Goal: Task Accomplishment & Management: Use online tool/utility

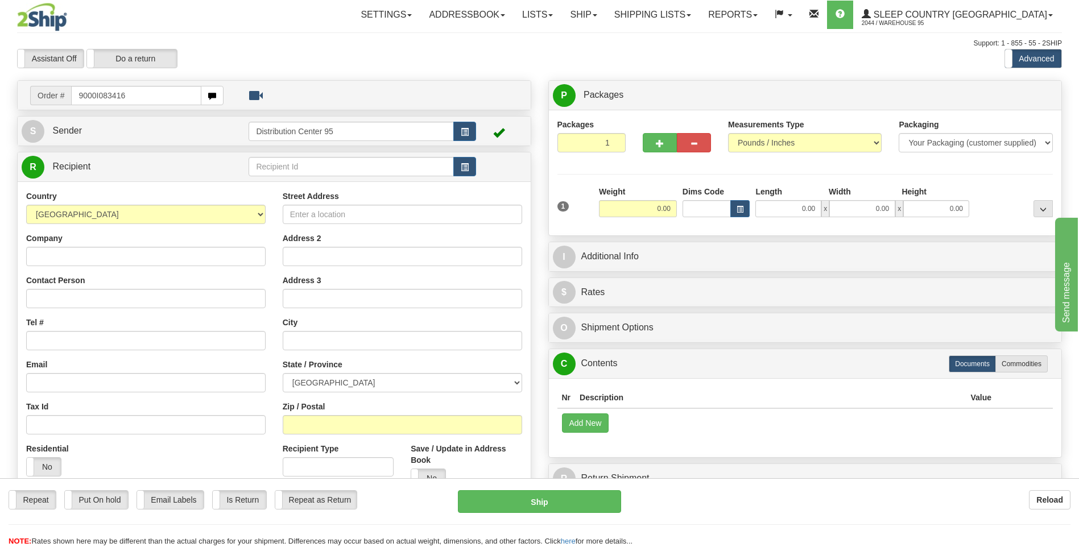
type input "9000I083416"
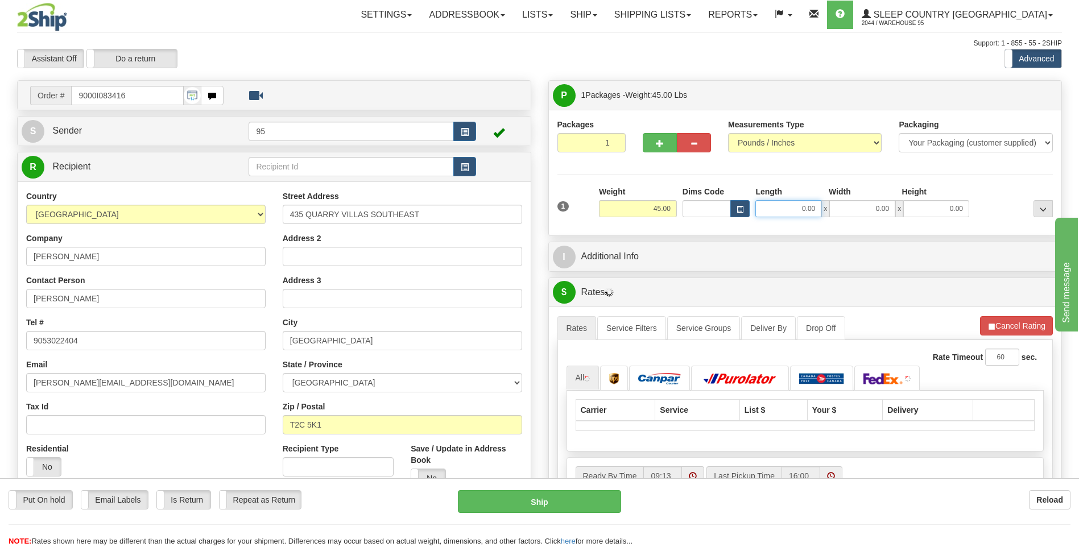
drag, startPoint x: 821, startPoint y: 207, endPoint x: 716, endPoint y: 222, distance: 105.8
click at [716, 222] on div "1 Weight 45.00 Dims Code x x" at bounding box center [806, 206] width 502 height 40
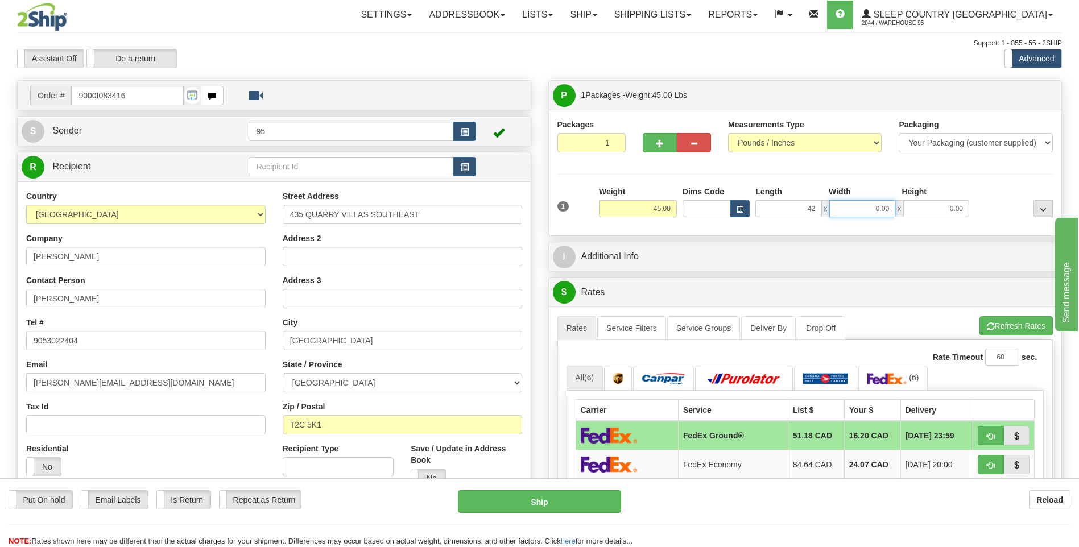
type input "42.00"
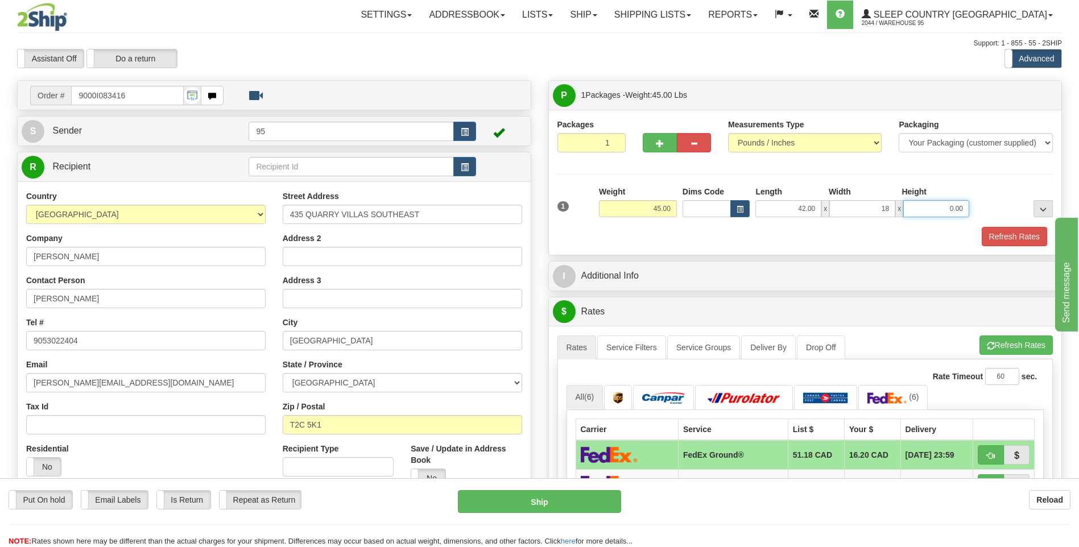
type input "18.00"
click at [1016, 234] on button "Refresh Rates" at bounding box center [1014, 236] width 65 height 19
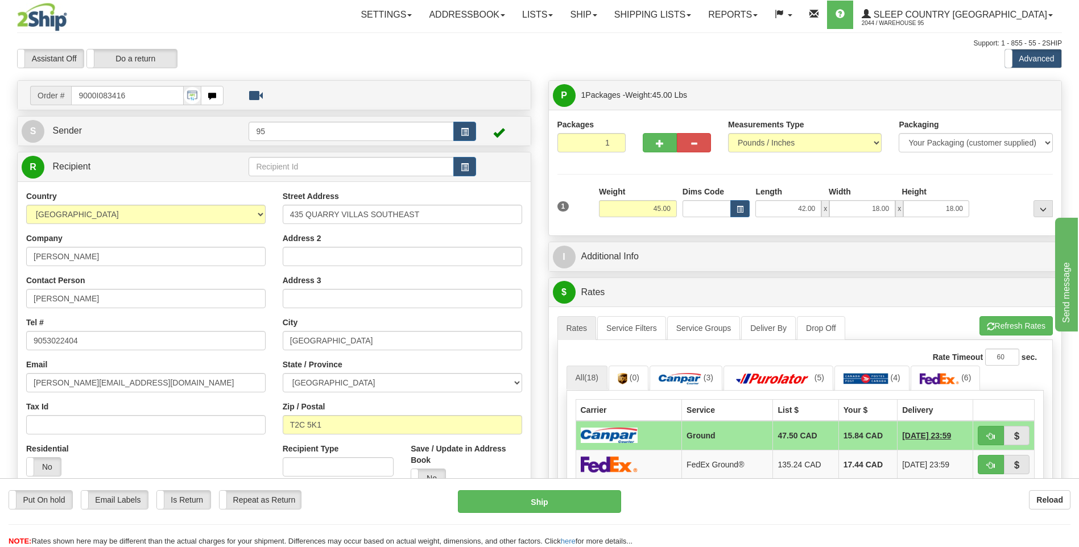
click at [649, 438] on td at bounding box center [629, 436] width 106 height 30
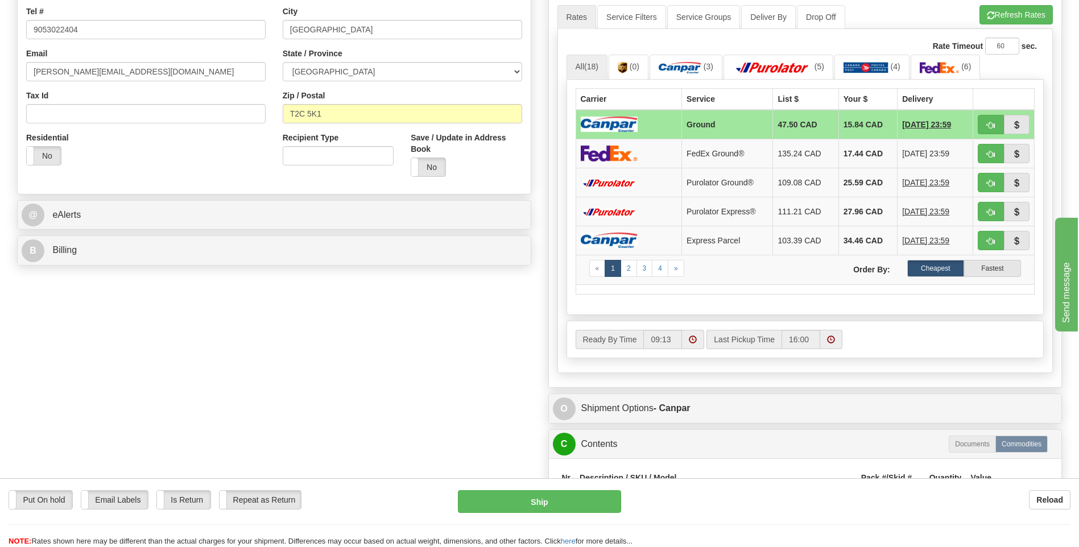
scroll to position [569, 0]
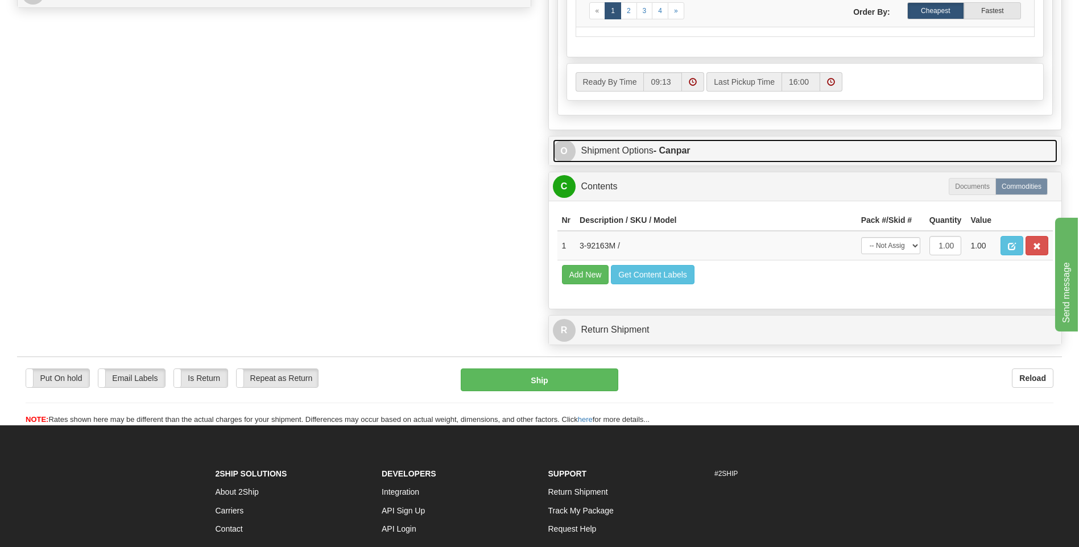
drag, startPoint x: 696, startPoint y: 150, endPoint x: 613, endPoint y: 163, distance: 83.5
click at [694, 150] on link "O Shipment Options - Canpar" at bounding box center [805, 150] width 505 height 23
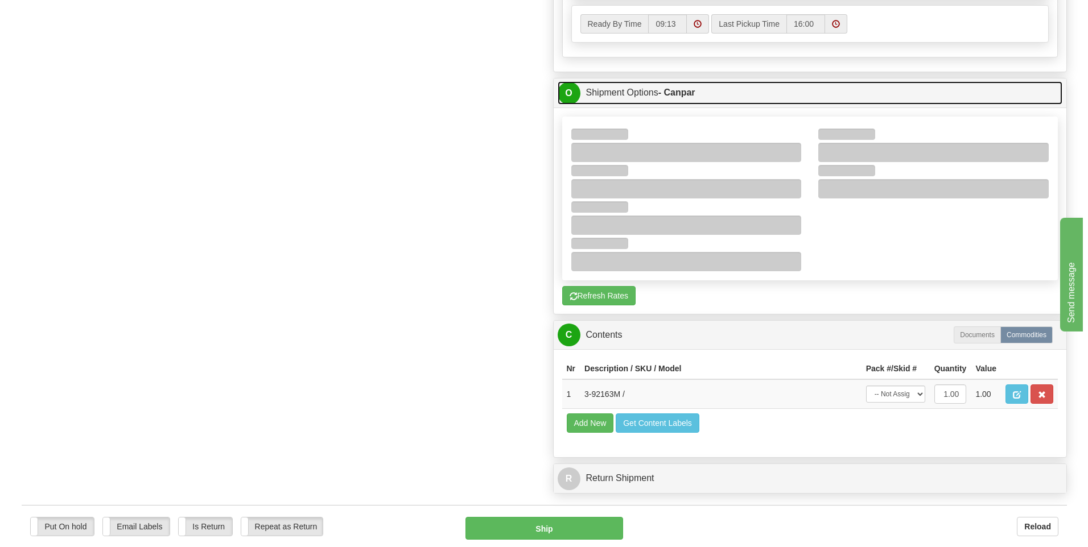
scroll to position [512, 0]
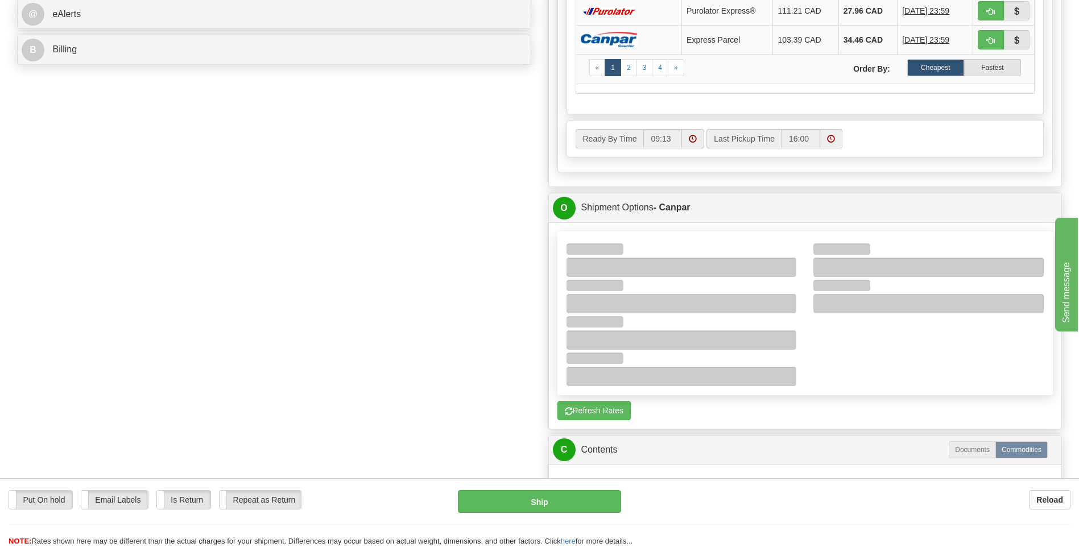
drag, startPoint x: 684, startPoint y: 240, endPoint x: 678, endPoint y: 237, distance: 7.1
click at [684, 241] on div at bounding box center [681, 259] width 247 height 36
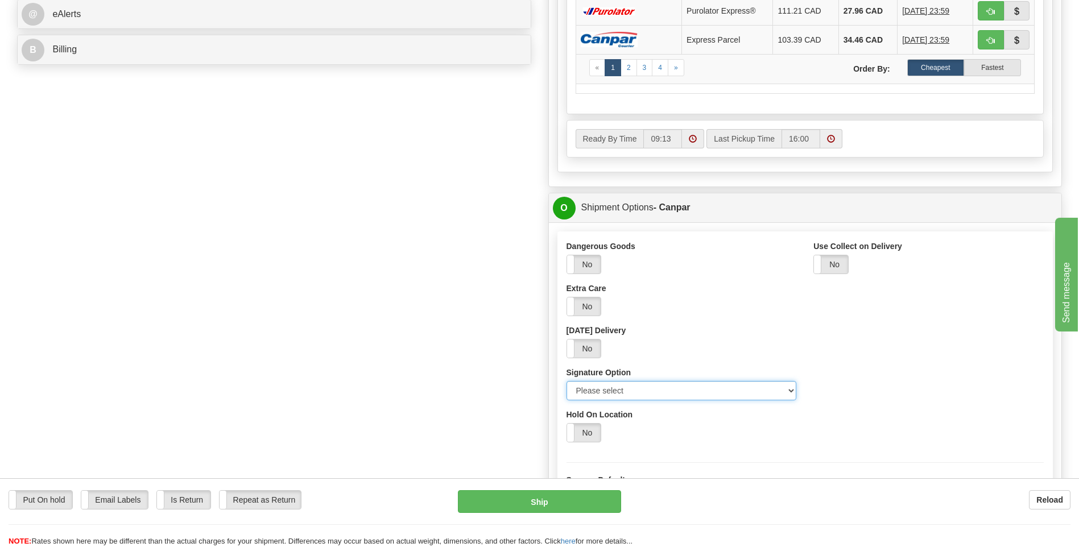
click at [763, 387] on select "Please select No Signature Required Signature Required Adult Signature" at bounding box center [682, 390] width 230 height 19
select select "3"
click at [567, 381] on select "Please select No Signature Required Signature Required Adult Signature" at bounding box center [682, 390] width 230 height 19
click at [526, 497] on button "Ship" at bounding box center [539, 501] width 163 height 23
type input "1"
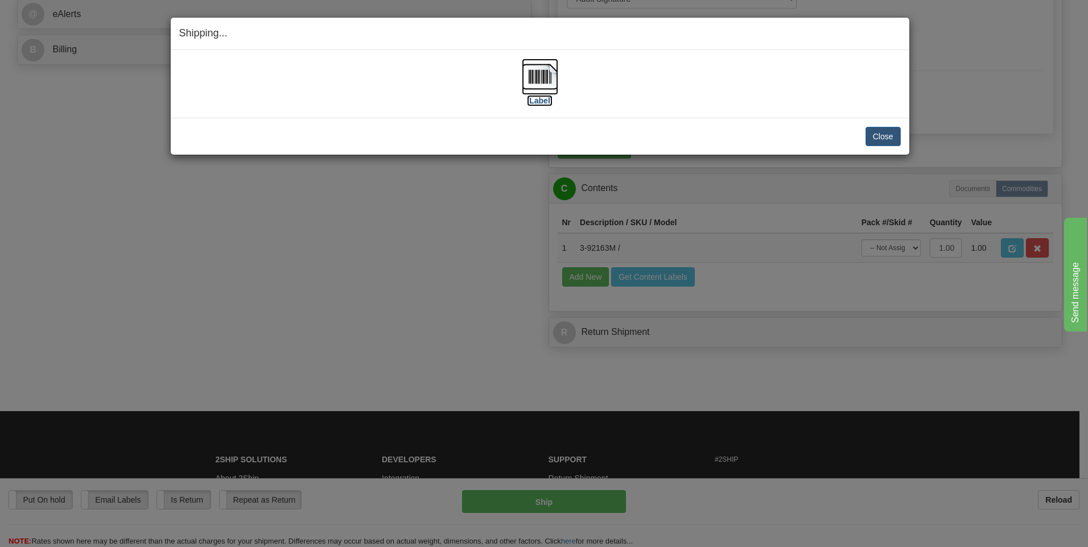
click at [537, 72] on img at bounding box center [540, 77] width 36 height 36
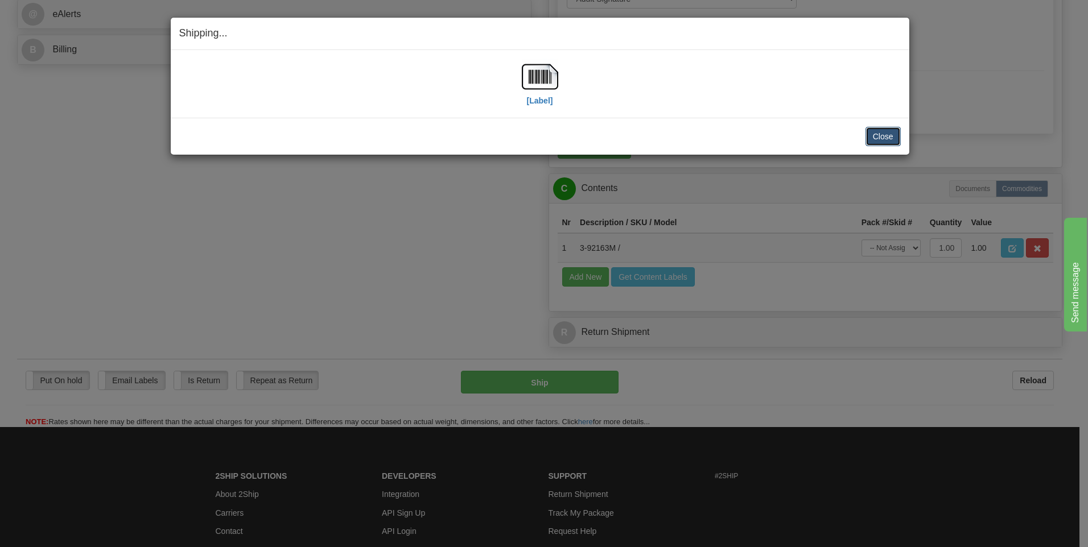
click at [879, 137] on button "Close" at bounding box center [882, 136] width 35 height 19
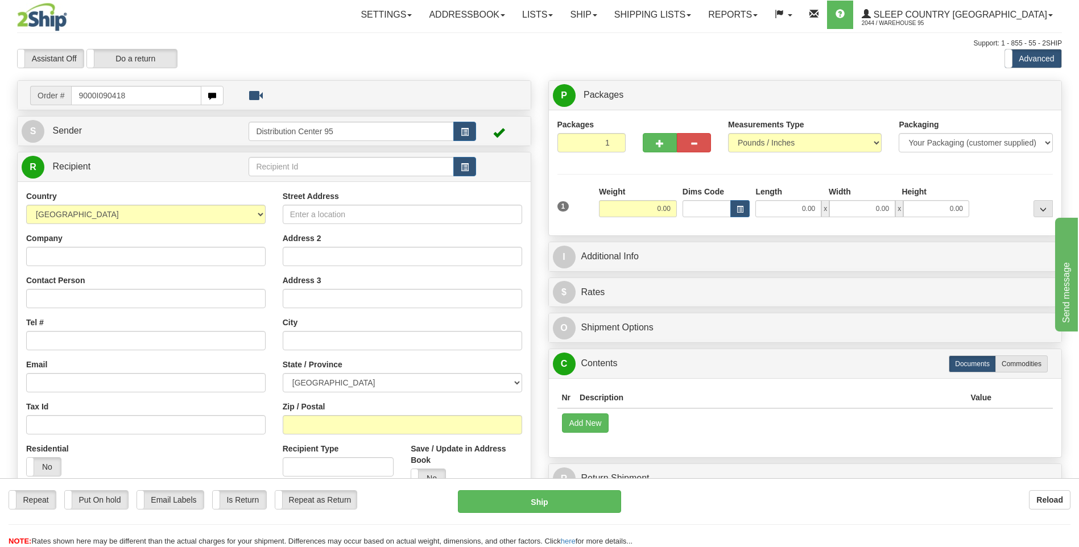
type input "9000I090418"
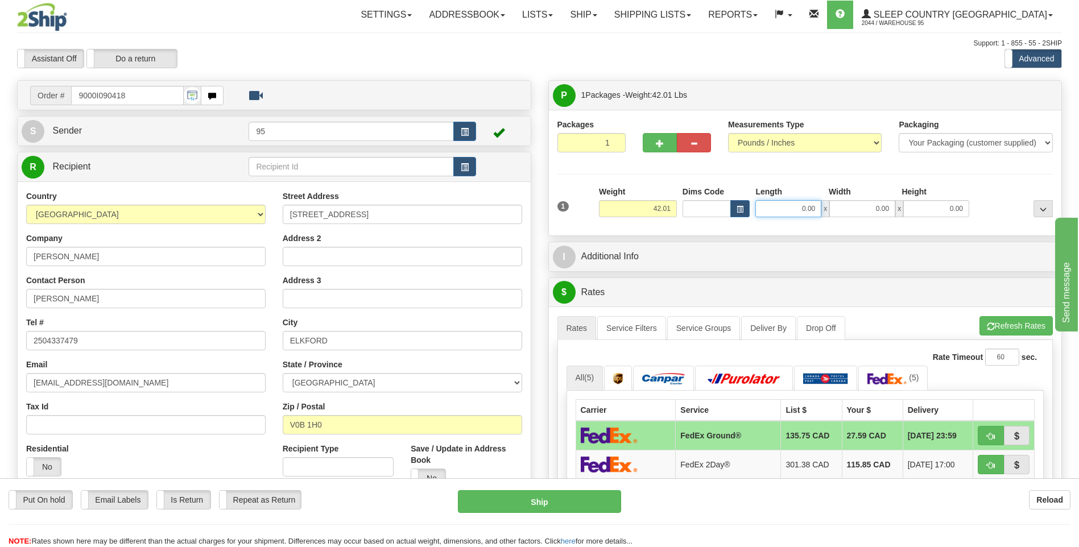
drag, startPoint x: 808, startPoint y: 209, endPoint x: 650, endPoint y: 193, distance: 158.4
click at [650, 193] on div "1 Weight 42.01 Dims Code x x" at bounding box center [806, 206] width 502 height 40
type input "42.00"
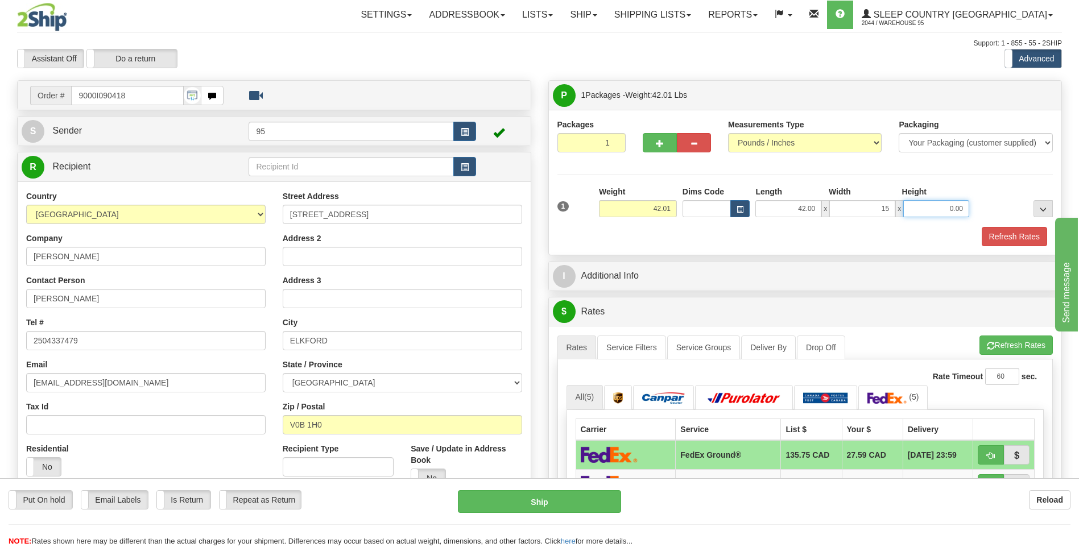
type input "15.00"
click at [1021, 231] on button "Refresh Rates" at bounding box center [1014, 236] width 65 height 19
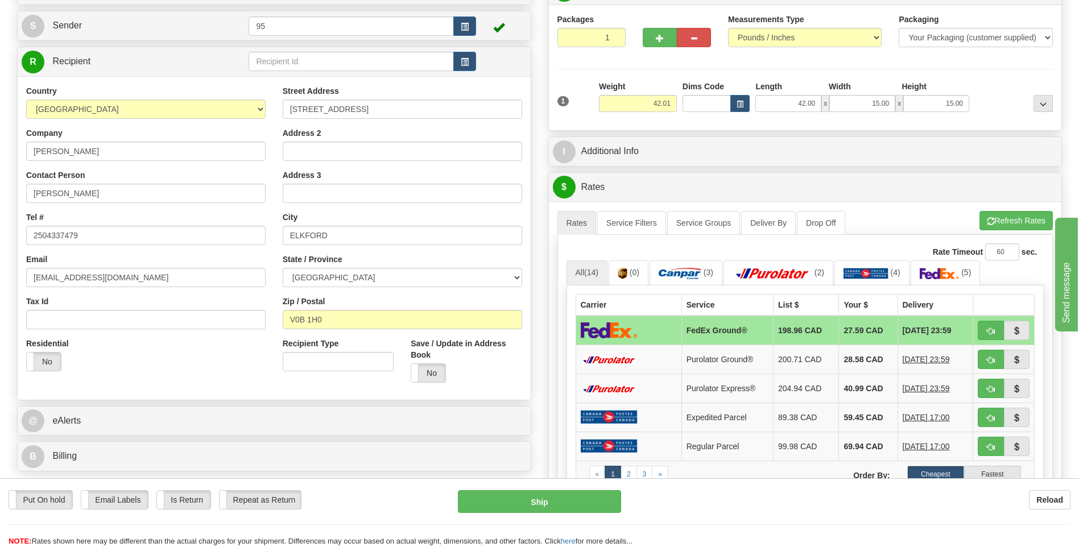
scroll to position [114, 0]
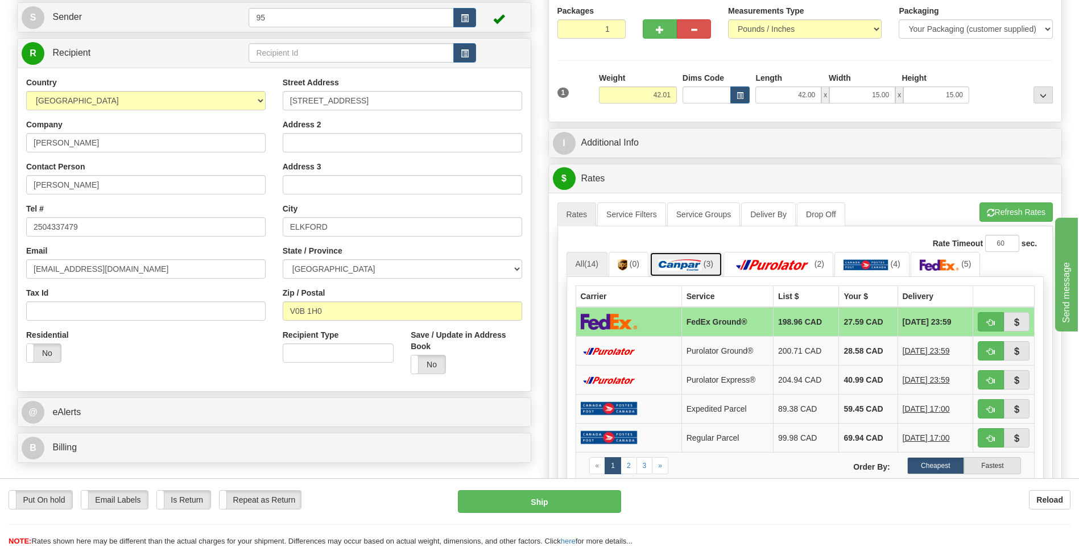
click at [690, 262] on img at bounding box center [680, 264] width 43 height 11
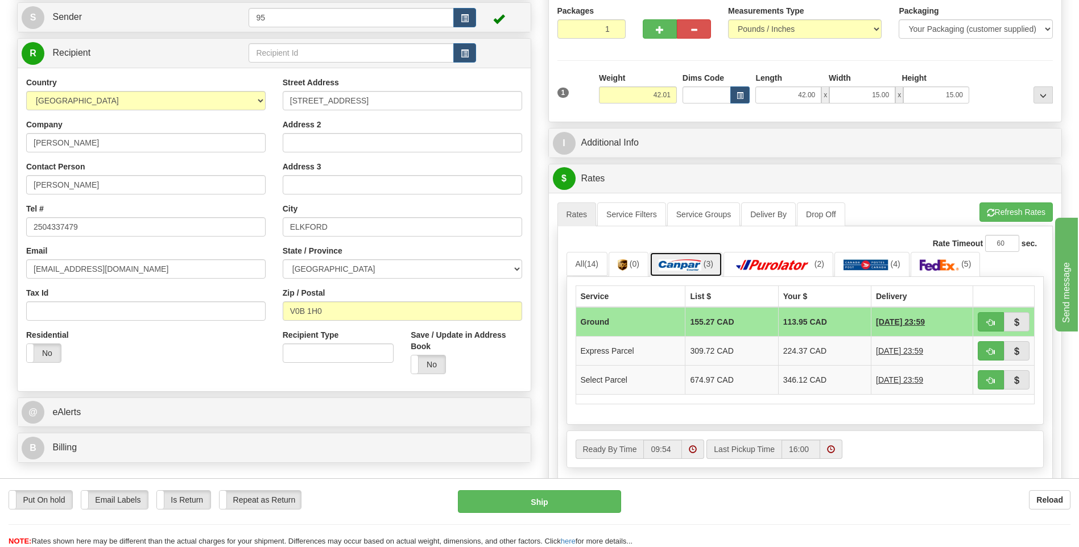
click at [690, 263] on img at bounding box center [680, 264] width 43 height 11
click at [691, 264] on img at bounding box center [680, 264] width 43 height 11
click at [1009, 211] on button "Refresh Rates" at bounding box center [1015, 211] width 73 height 19
click at [572, 260] on link "All (14)" at bounding box center [587, 264] width 41 height 24
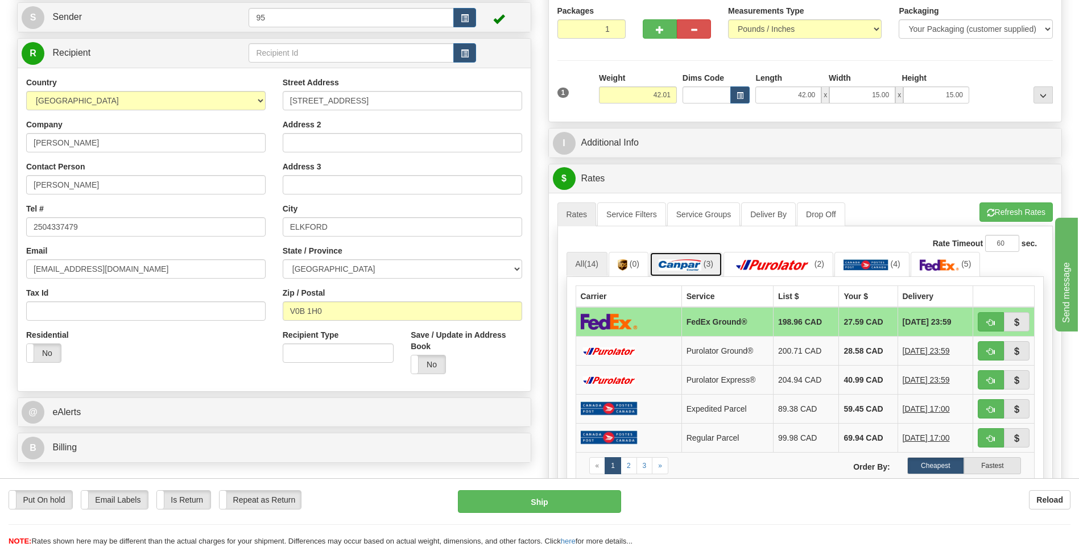
click at [701, 271] on img at bounding box center [680, 264] width 43 height 11
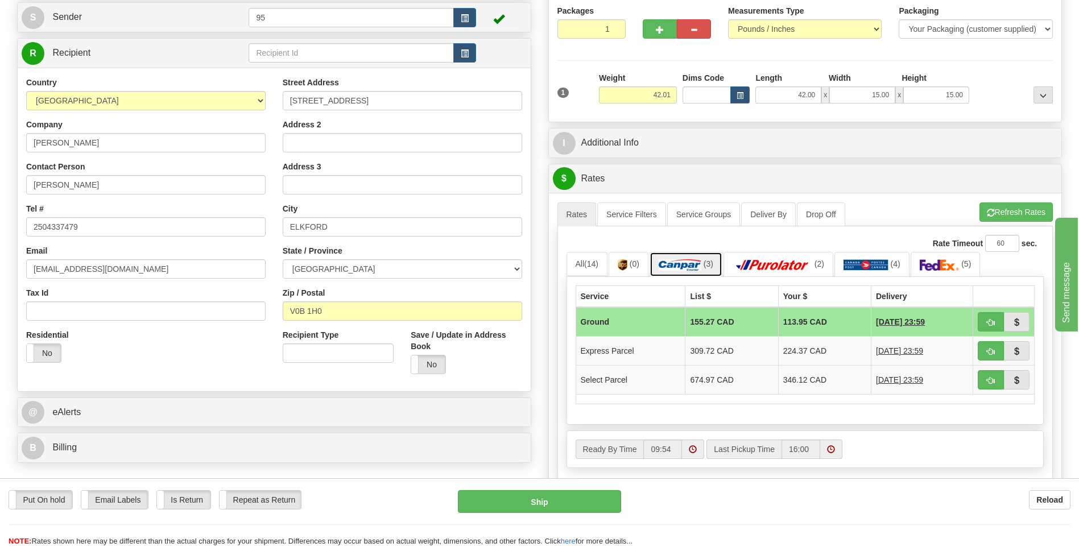
click at [701, 267] on img at bounding box center [680, 264] width 43 height 11
click at [772, 263] on img at bounding box center [773, 264] width 80 height 11
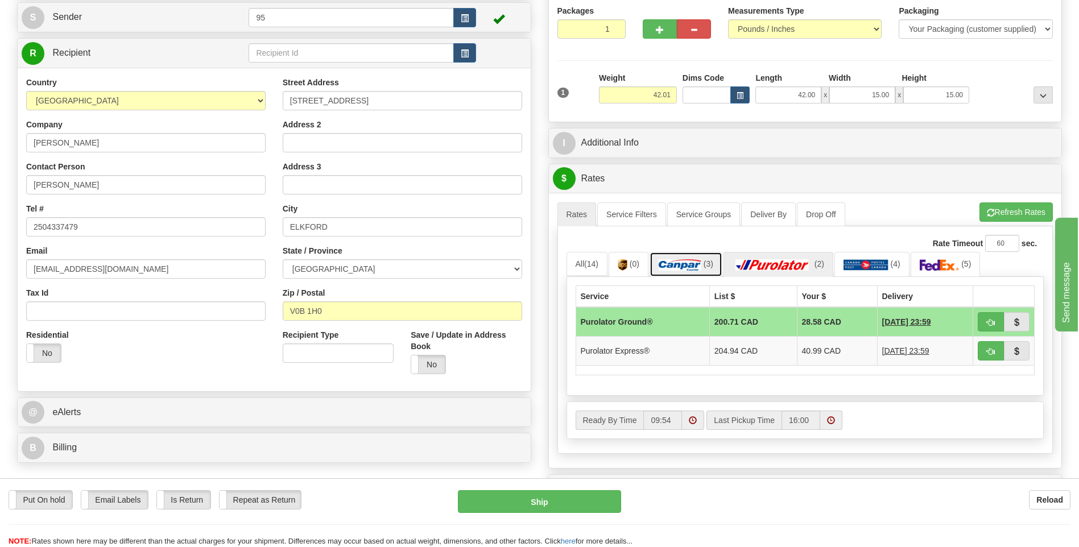
click at [695, 260] on img at bounding box center [680, 264] width 43 height 11
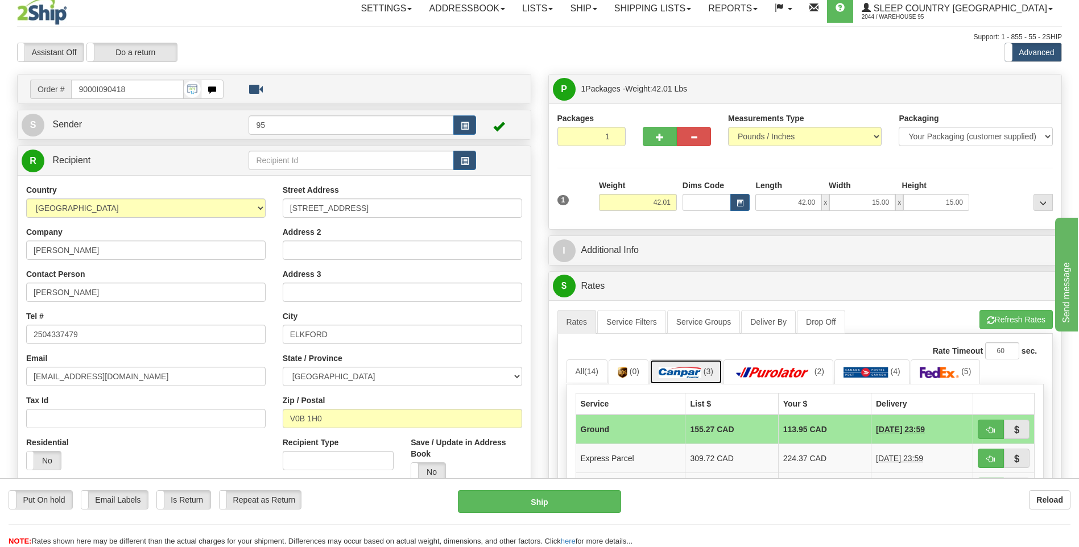
scroll to position [0, 0]
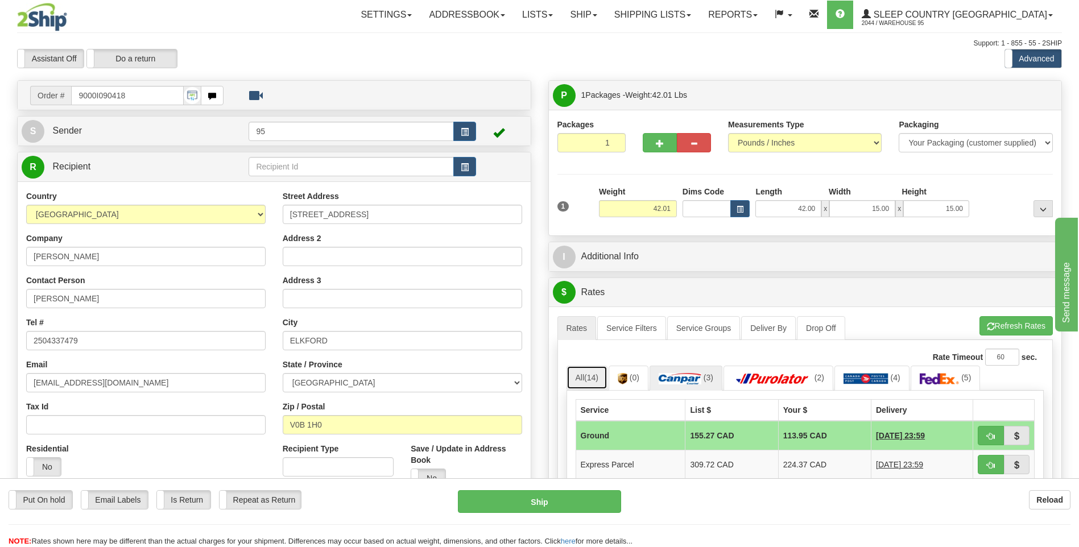
click at [581, 374] on link "All (14)" at bounding box center [587, 378] width 41 height 24
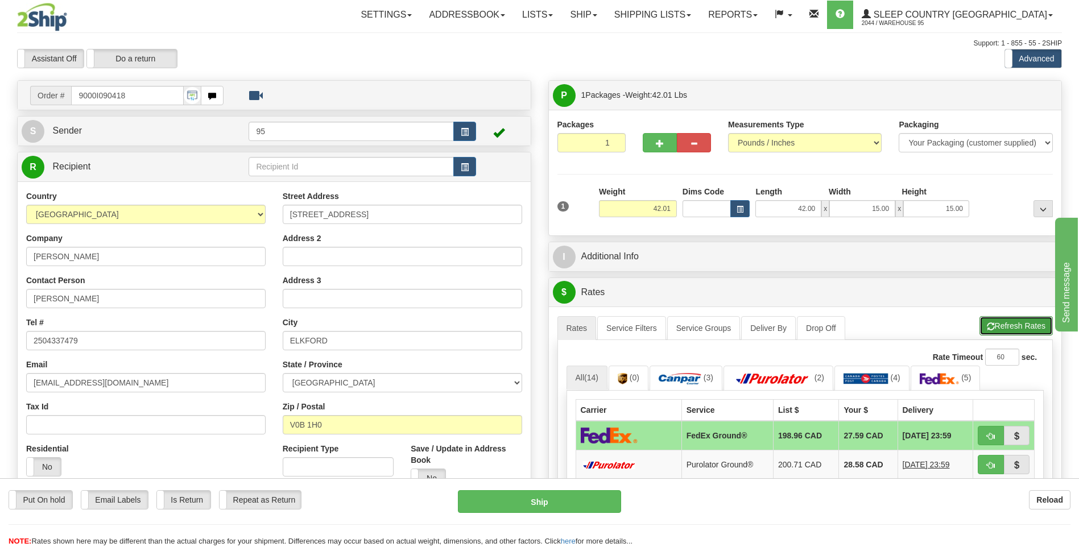
click at [1008, 326] on button "Refresh Rates" at bounding box center [1015, 325] width 73 height 19
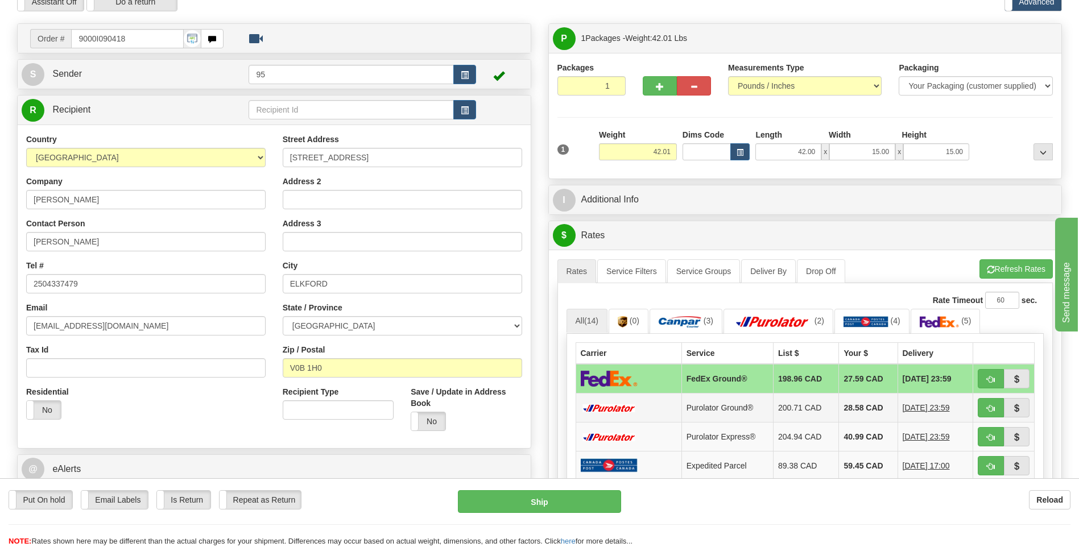
scroll to position [228, 0]
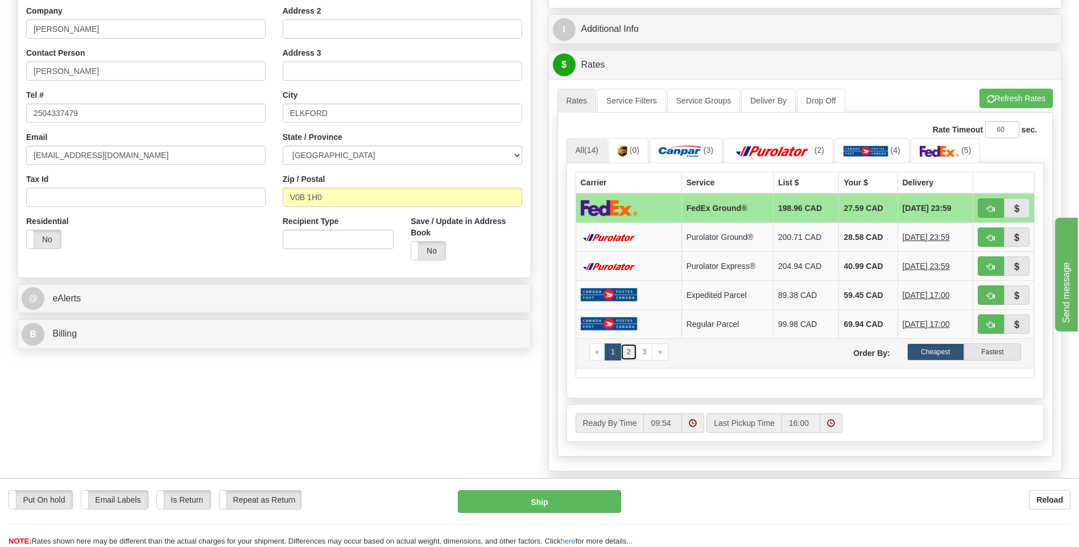
click at [628, 353] on link "2" at bounding box center [629, 352] width 16 height 17
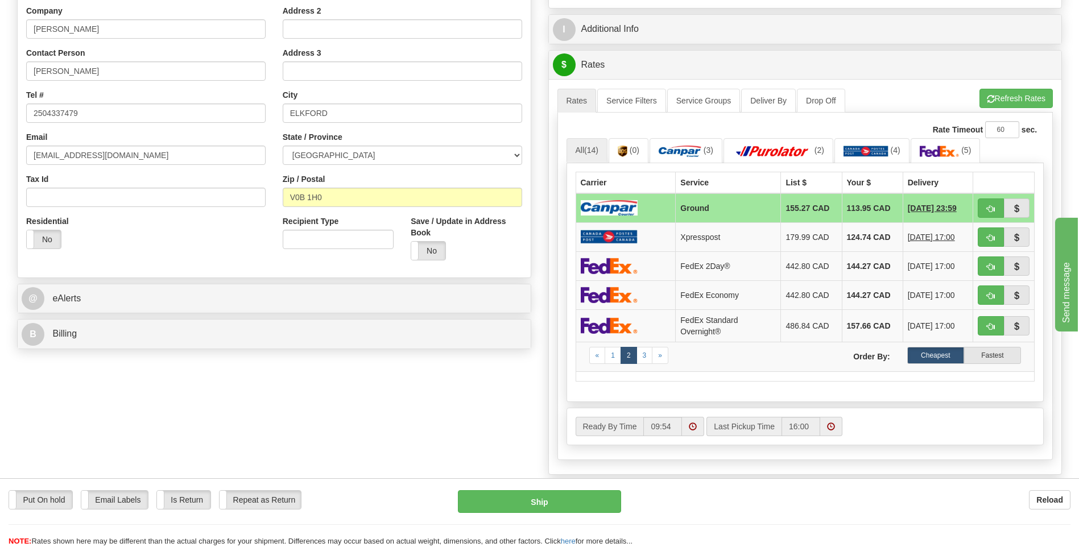
click at [606, 205] on img at bounding box center [609, 207] width 57 height 15
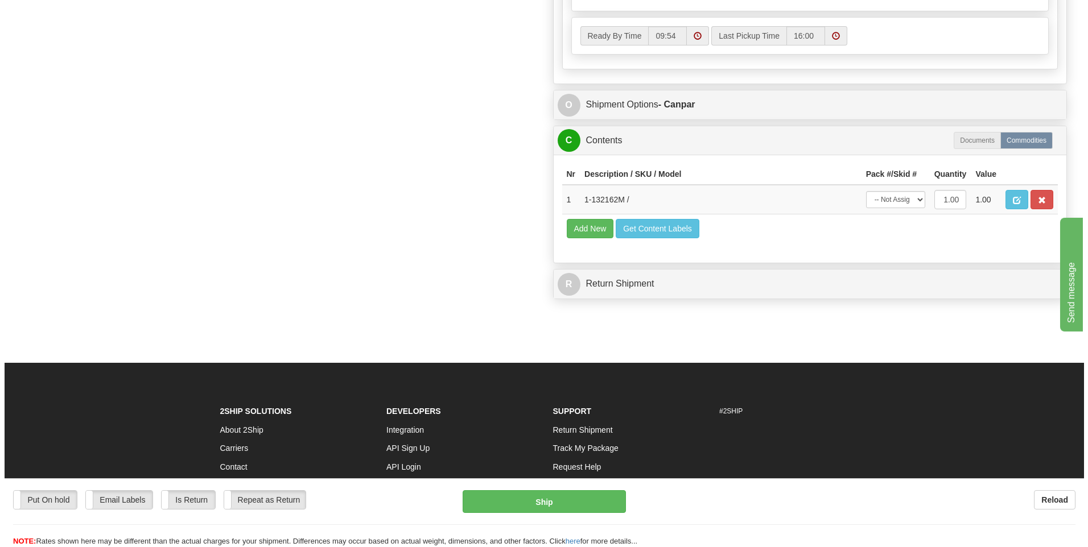
scroll to position [626, 0]
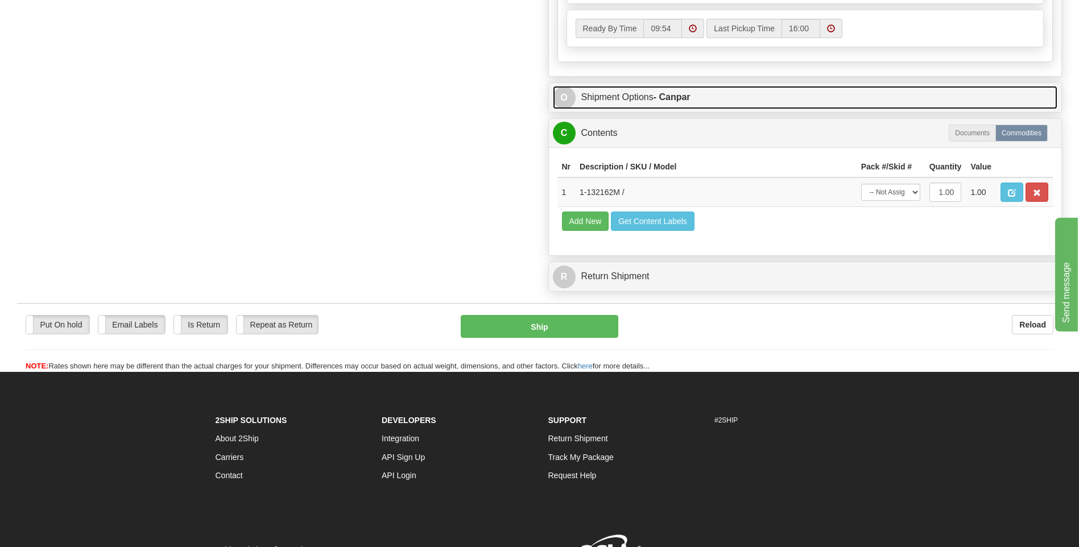
click at [622, 97] on link "O Shipment Options - Canpar" at bounding box center [805, 97] width 505 height 23
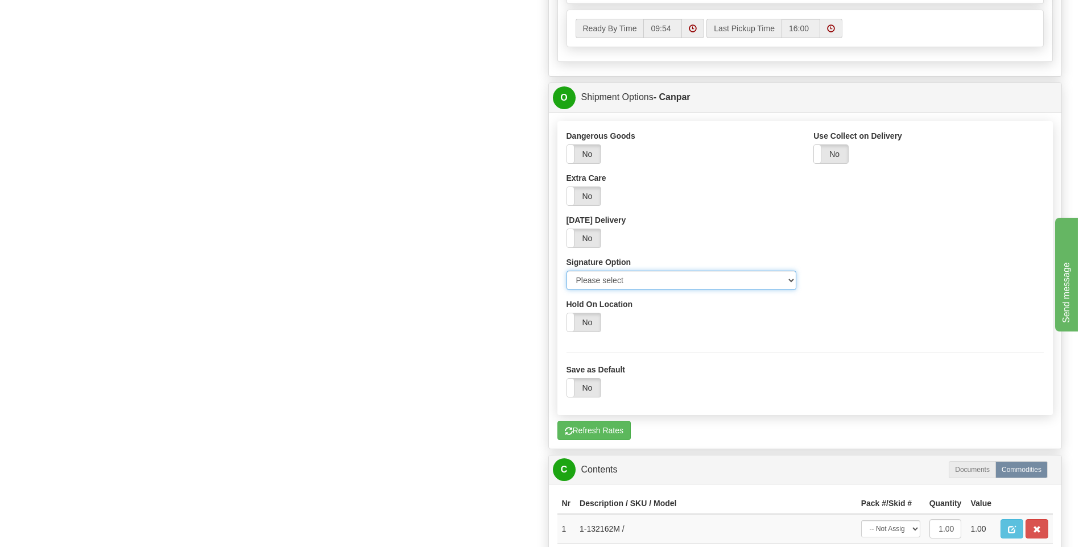
drag, startPoint x: 619, startPoint y: 279, endPoint x: 564, endPoint y: 298, distance: 58.3
click at [619, 279] on select "Please select No Signature Required Signature Required Adult Signature" at bounding box center [682, 280] width 230 height 19
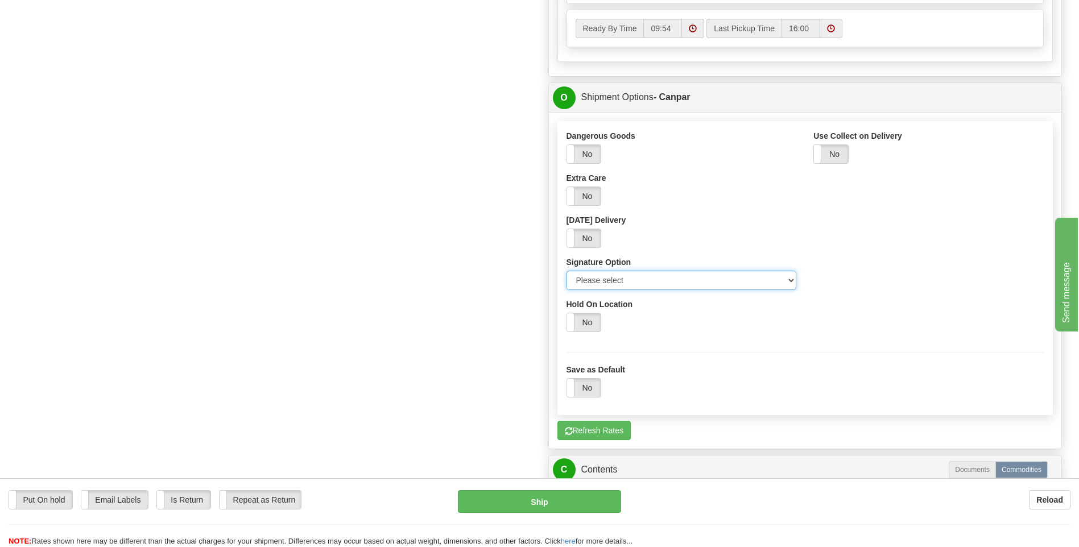
select select "3"
click at [567, 271] on select "Please select No Signature Required Signature Required Adult Signature" at bounding box center [682, 280] width 230 height 19
drag, startPoint x: 535, startPoint y: 499, endPoint x: 527, endPoint y: 500, distance: 7.5
click at [527, 500] on button "Ship" at bounding box center [539, 501] width 163 height 23
type input "1"
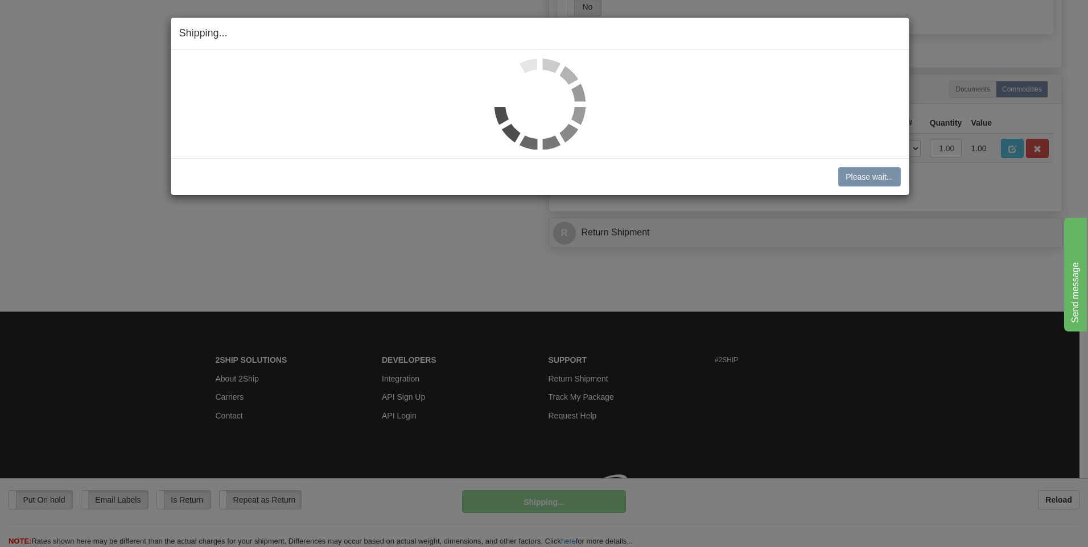
scroll to position [597, 0]
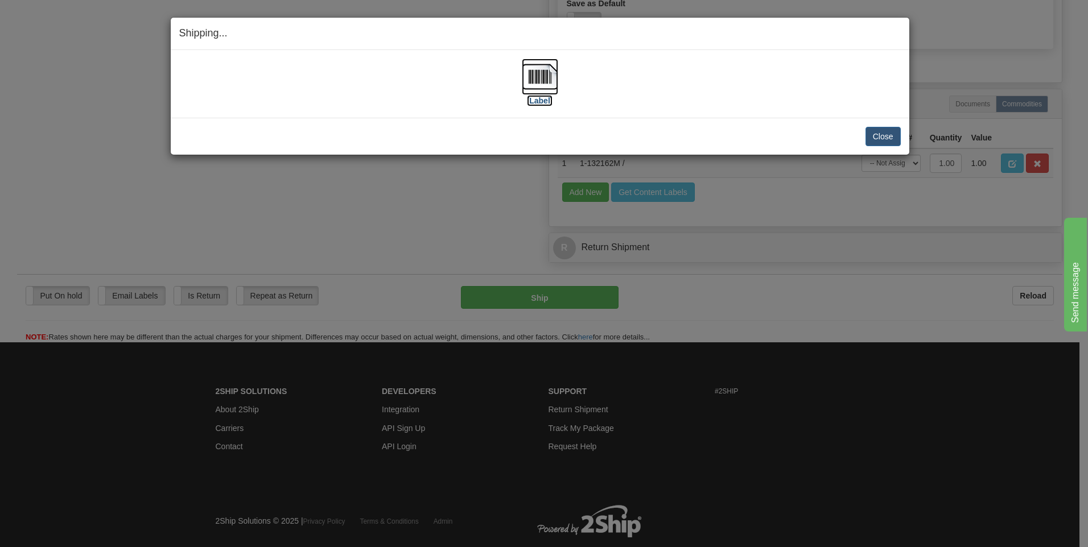
click at [546, 77] on img at bounding box center [540, 77] width 36 height 36
click at [889, 135] on button "Close" at bounding box center [882, 136] width 35 height 19
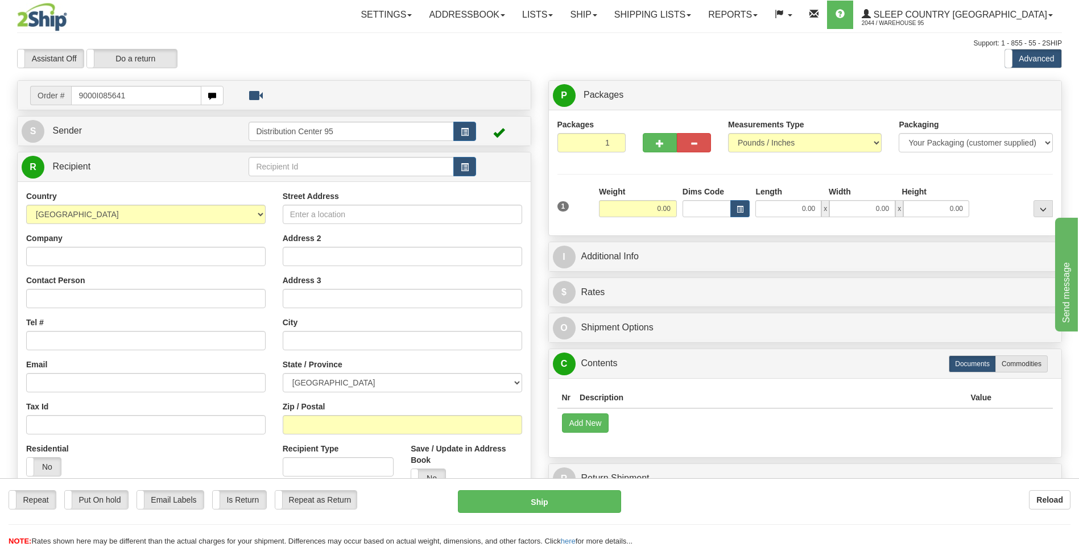
type input "9000I085641"
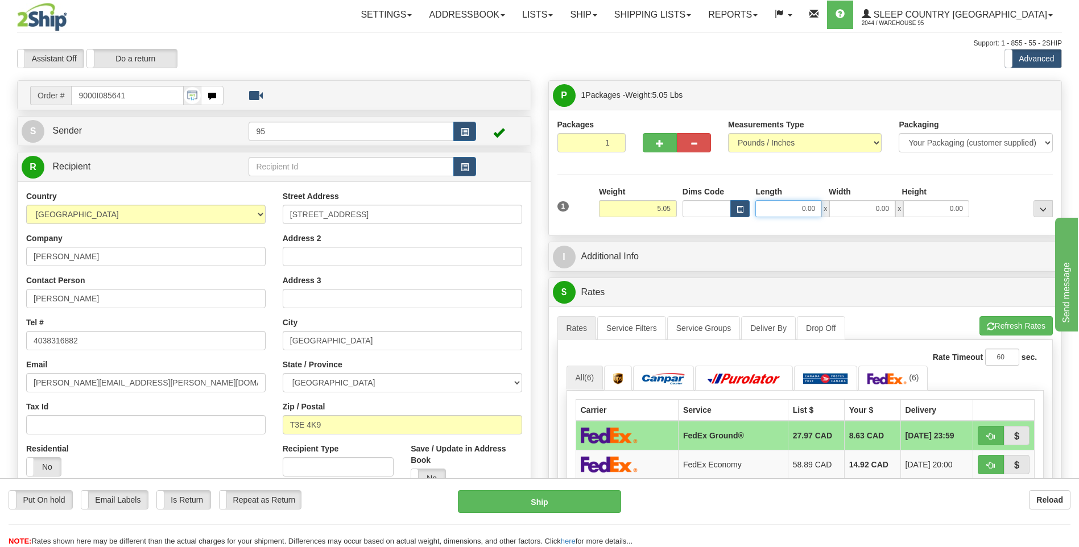
drag, startPoint x: 788, startPoint y: 207, endPoint x: 692, endPoint y: 216, distance: 96.5
click at [692, 216] on div "Dims Code Length Width Height x" at bounding box center [826, 201] width 292 height 31
type input "16.00"
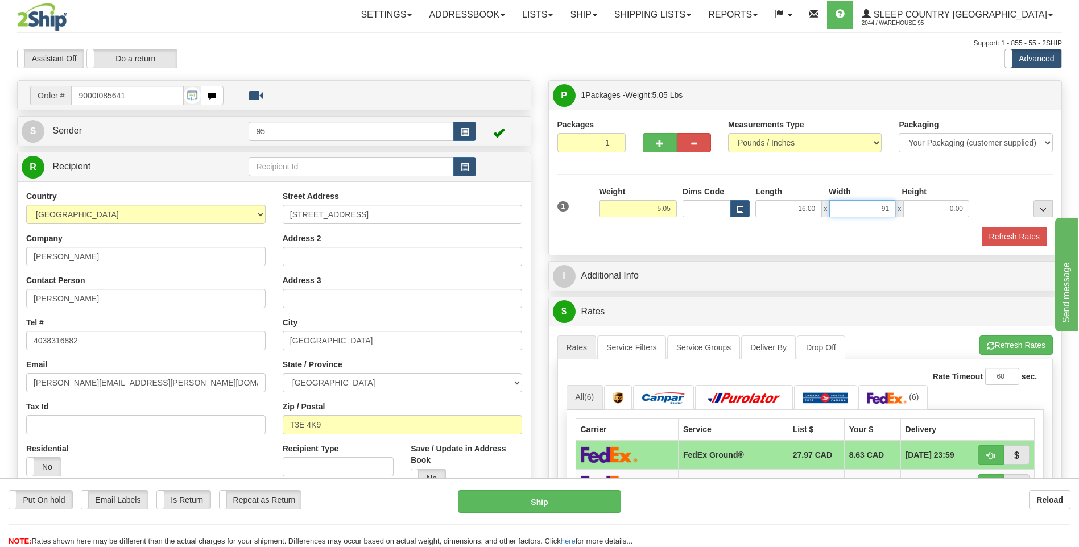
type input "9"
type input "9.00"
click at [1022, 235] on button "Refresh Rates" at bounding box center [1014, 236] width 65 height 19
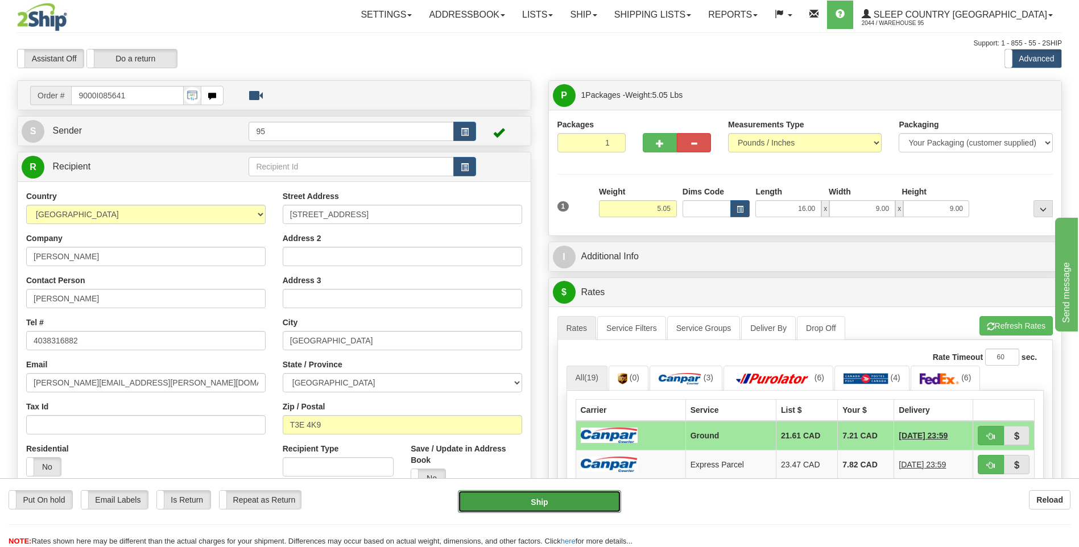
click at [526, 497] on button "Ship" at bounding box center [539, 501] width 163 height 23
type input "1"
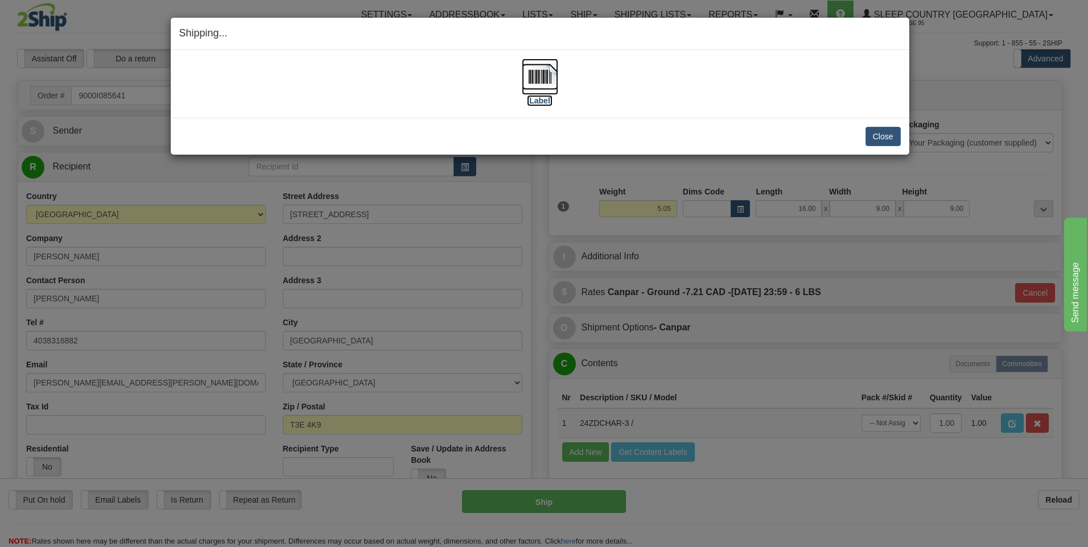
click at [537, 81] on img at bounding box center [540, 77] width 36 height 36
click at [891, 138] on button "Close" at bounding box center [882, 136] width 35 height 19
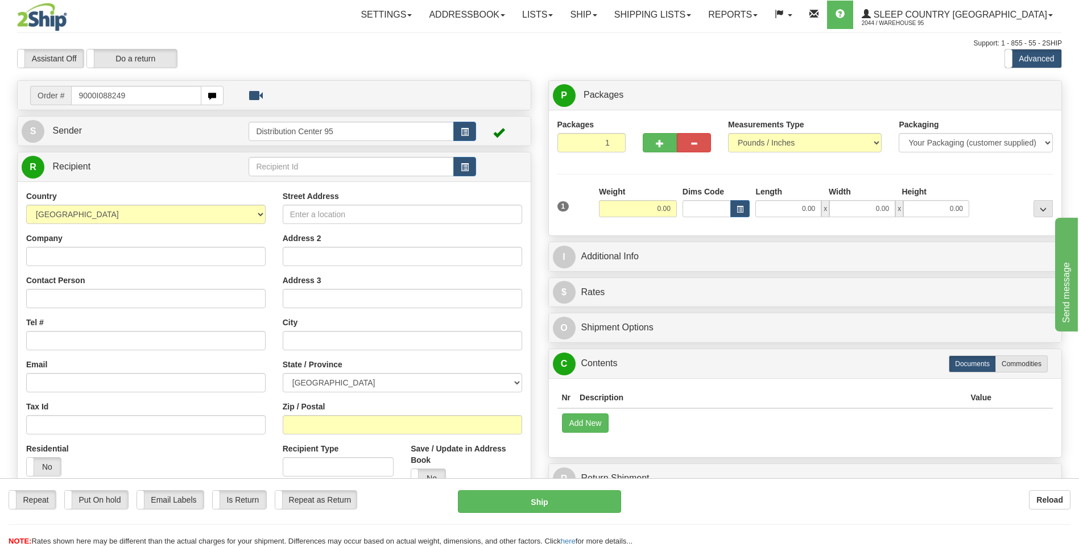
type input "9000I088249"
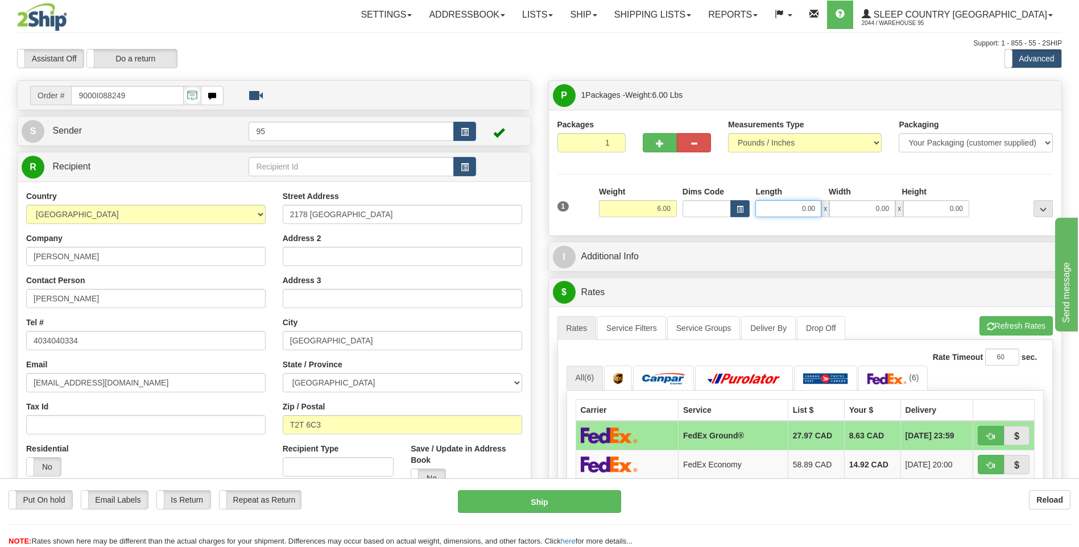
drag, startPoint x: 817, startPoint y: 208, endPoint x: 714, endPoint y: 210, distance: 103.5
click at [714, 210] on div "Dims Code Length Width Height x" at bounding box center [826, 201] width 292 height 31
type input "11.00"
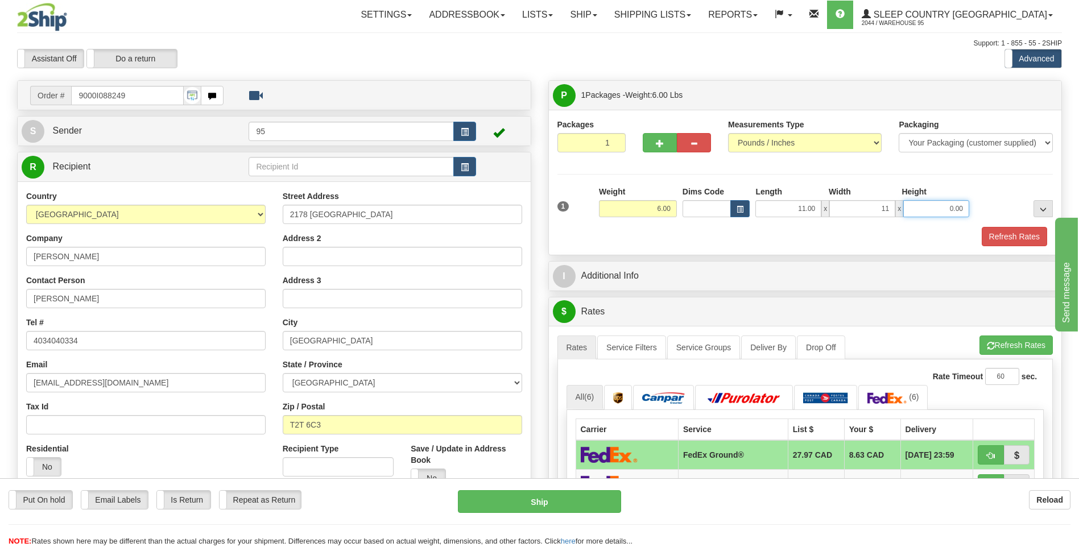
type input "11.00"
type input "10.00"
click at [1006, 238] on button "Refresh Rates" at bounding box center [1014, 236] width 65 height 19
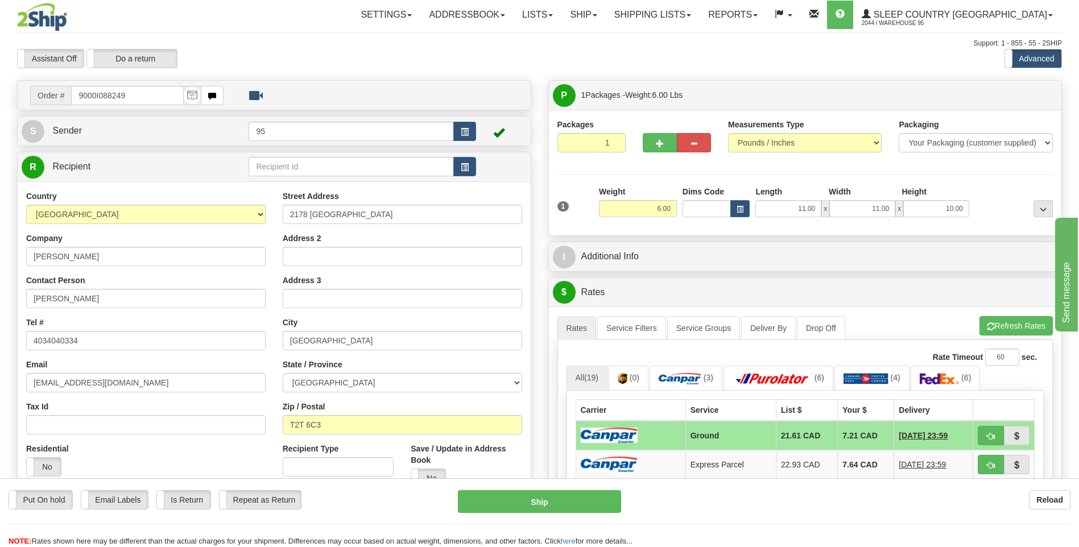
click at [694, 433] on td "Ground" at bounding box center [730, 436] width 90 height 30
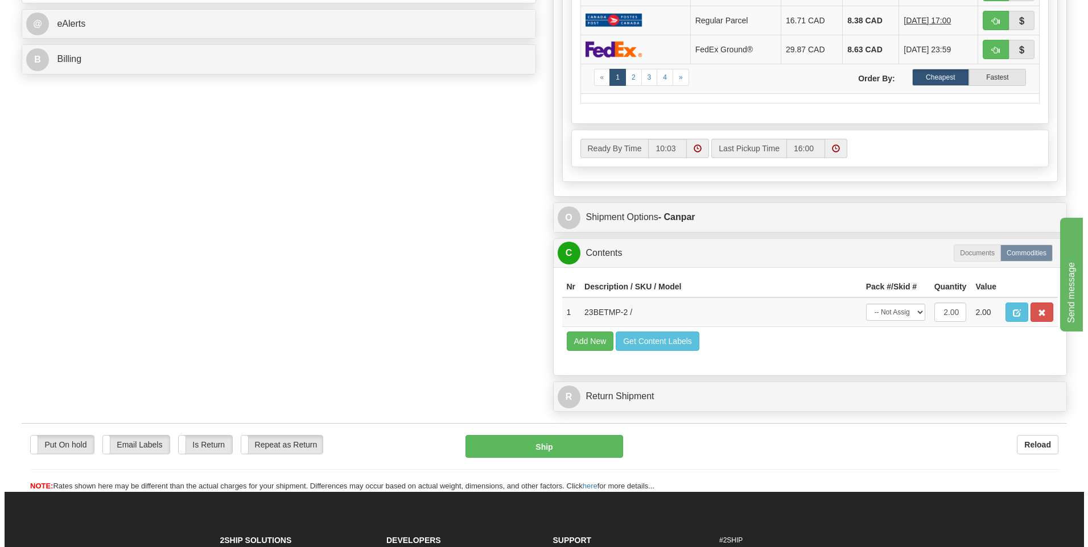
scroll to position [512, 0]
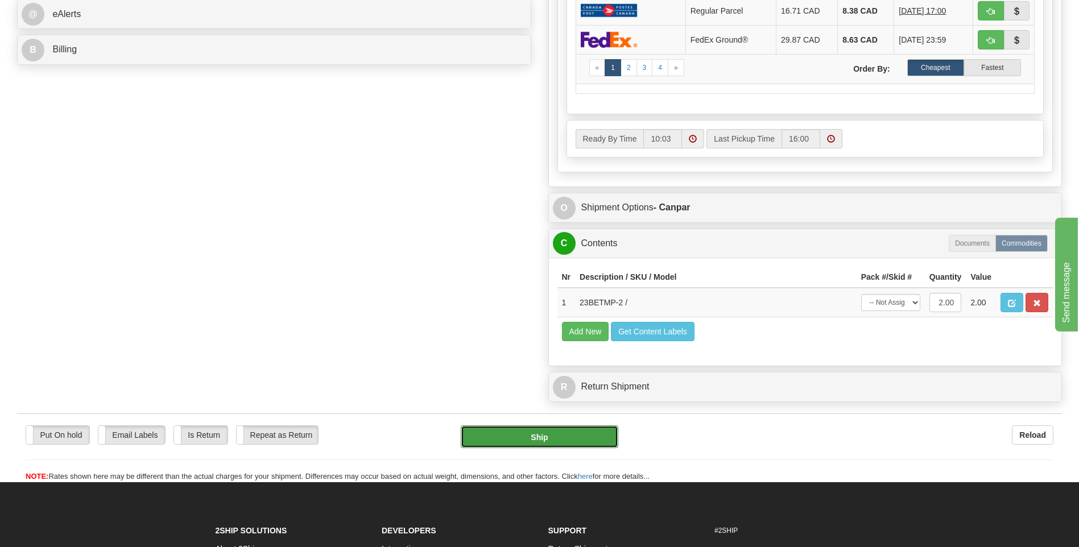
click at [508, 435] on button "Ship" at bounding box center [539, 436] width 157 height 23
type input "1"
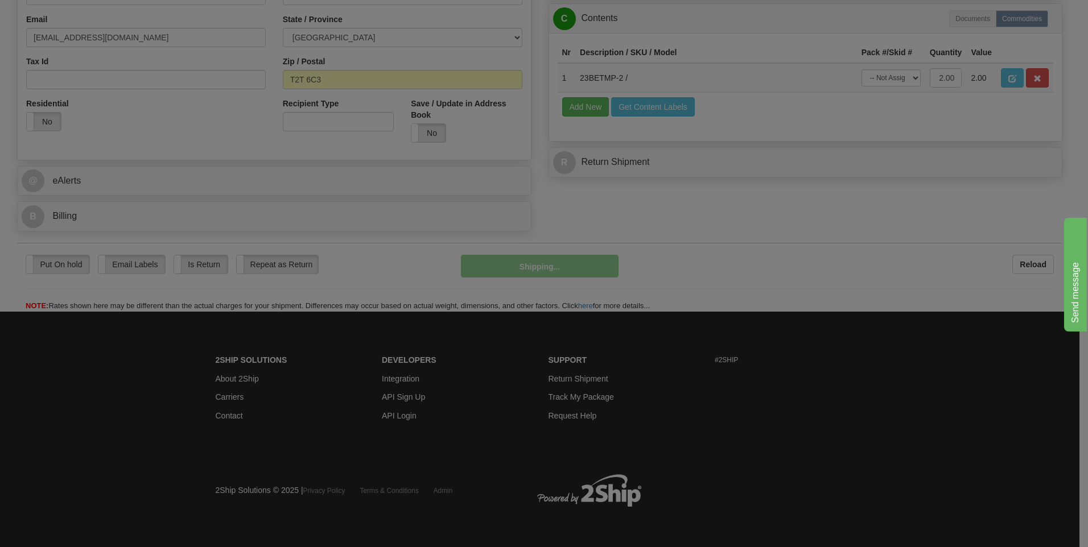
scroll to position [346, 0]
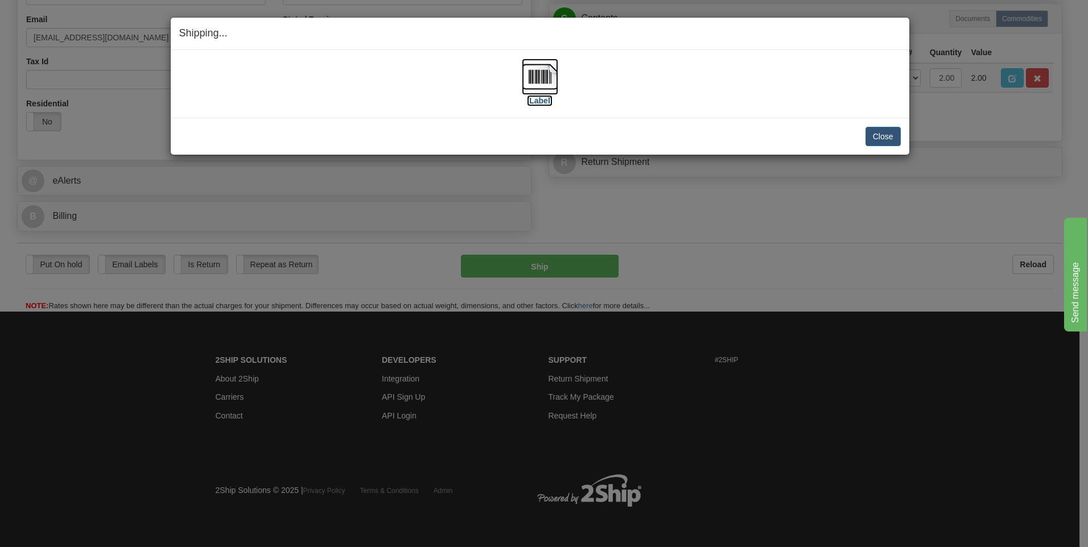
click at [538, 75] on img at bounding box center [540, 77] width 36 height 36
click at [880, 132] on button "Close" at bounding box center [882, 136] width 35 height 19
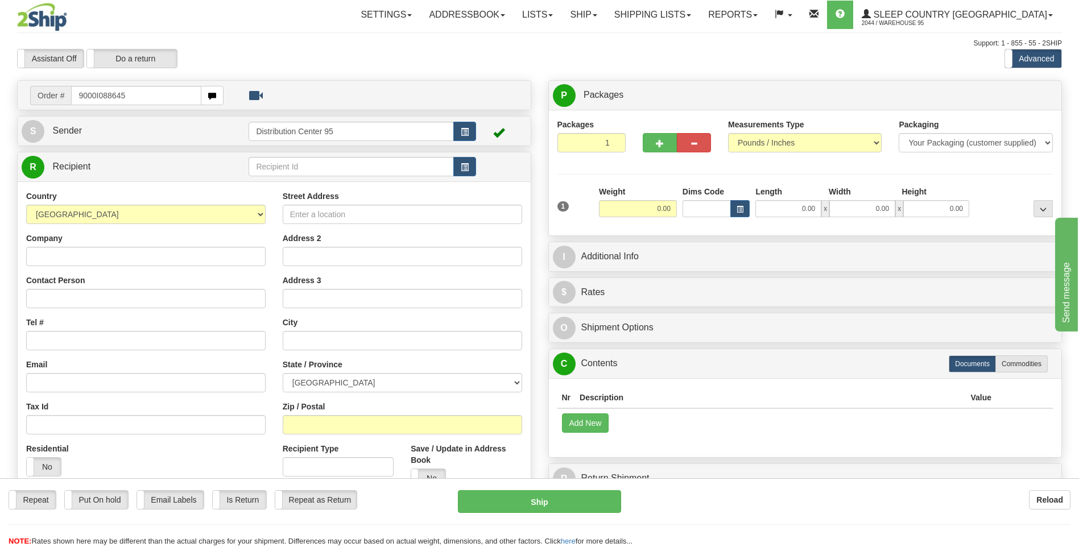
type input "9000I088645"
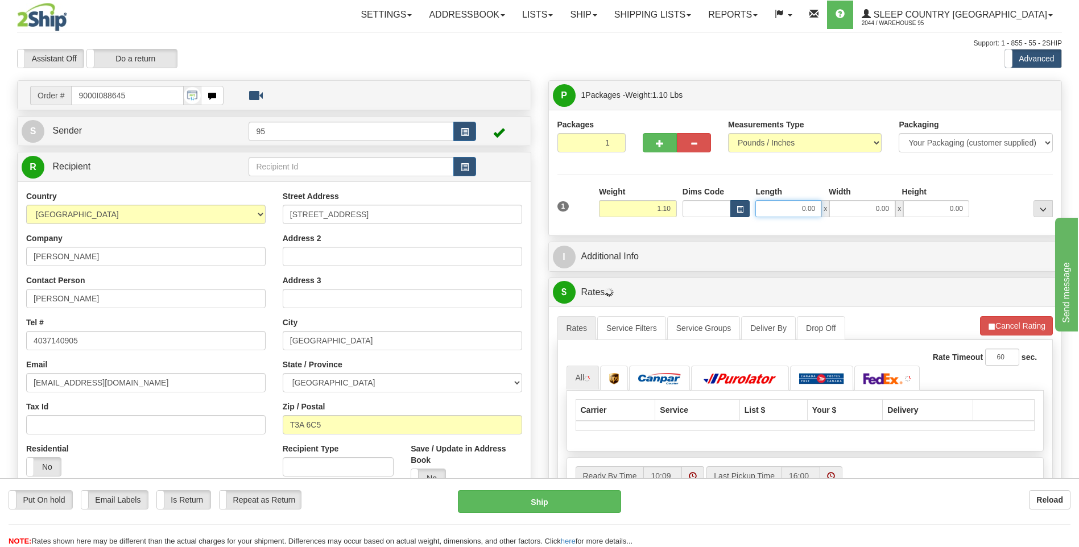
drag, startPoint x: 817, startPoint y: 209, endPoint x: 734, endPoint y: 201, distance: 83.5
click at [734, 201] on div "Dims Code Length Width Height x" at bounding box center [826, 201] width 292 height 31
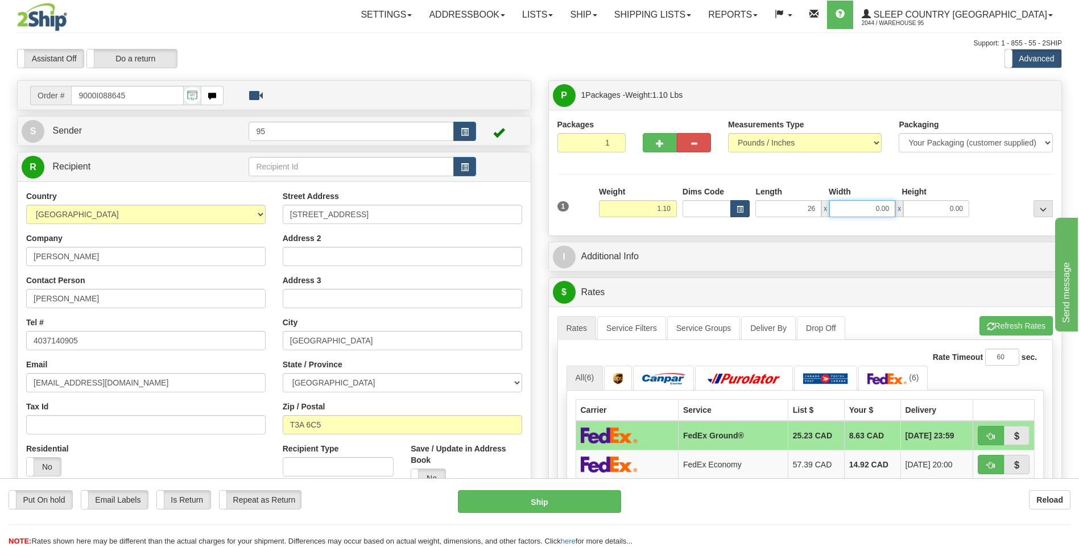
type input "26.00"
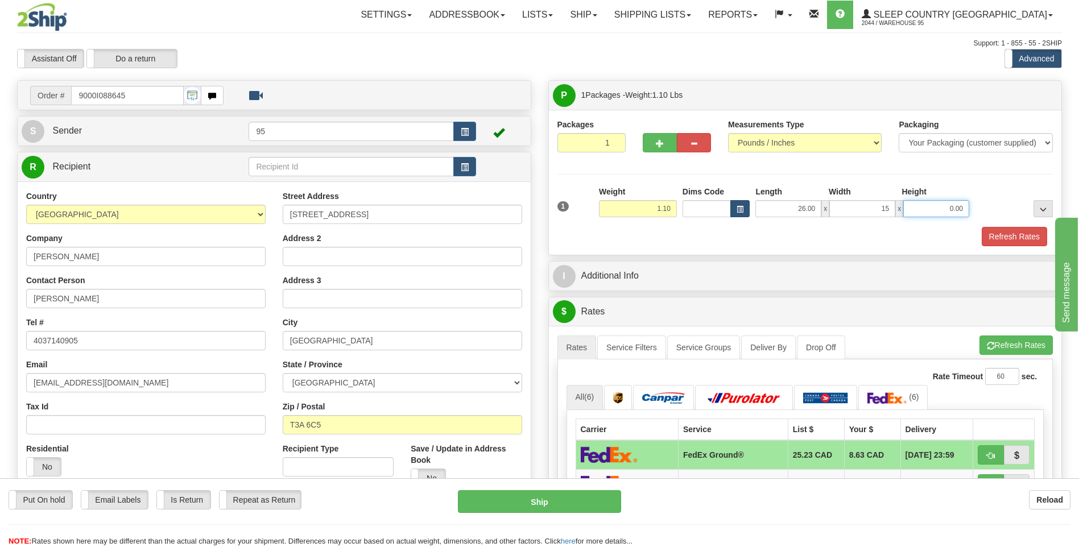
type input "15.00"
type input "19.00"
click at [1005, 234] on button "Refresh Rates" at bounding box center [1014, 236] width 65 height 19
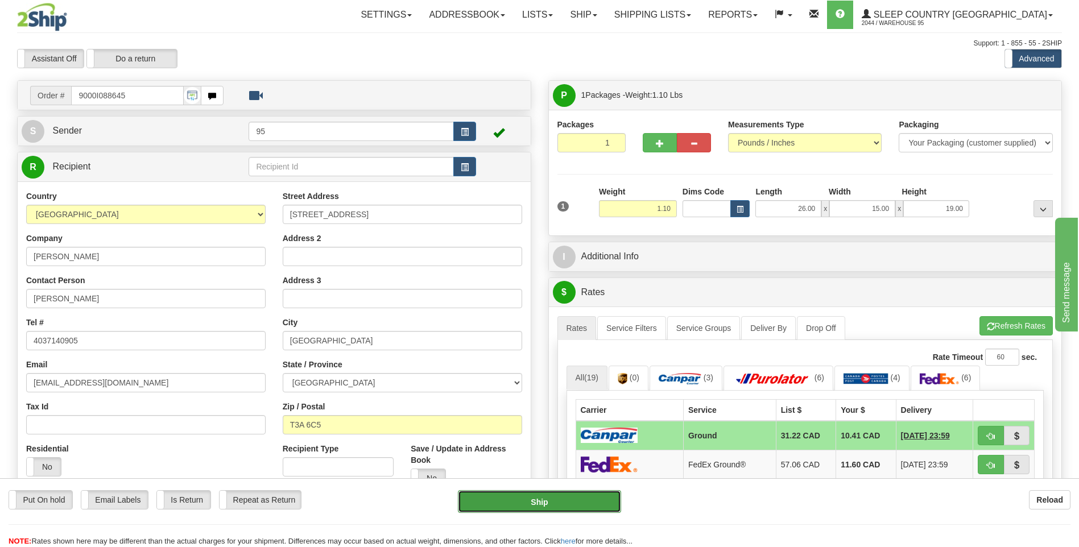
click at [529, 502] on button "Ship" at bounding box center [539, 501] width 163 height 23
type input "1"
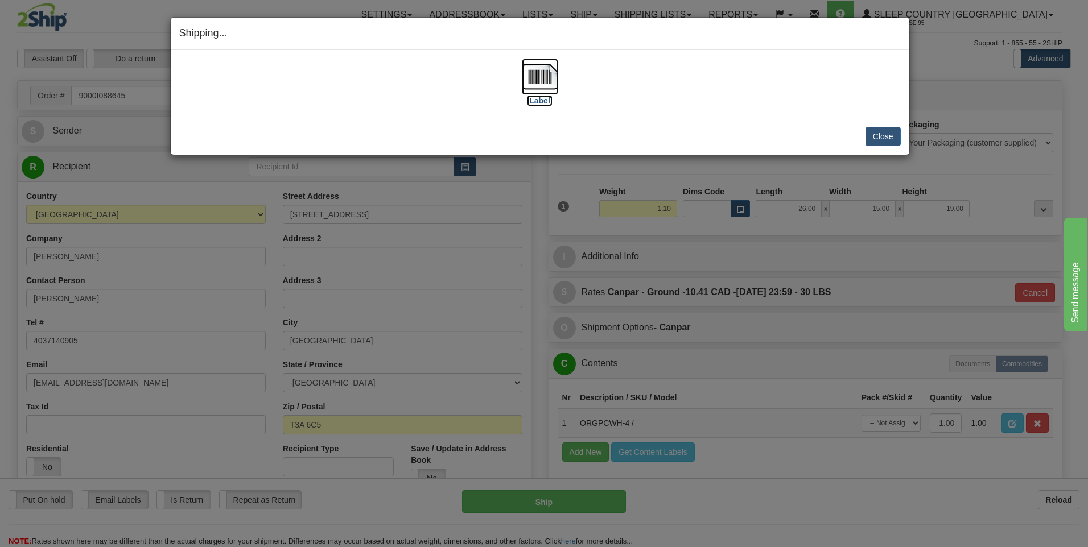
click at [536, 73] on img at bounding box center [540, 77] width 36 height 36
click at [876, 134] on button "Close" at bounding box center [882, 136] width 35 height 19
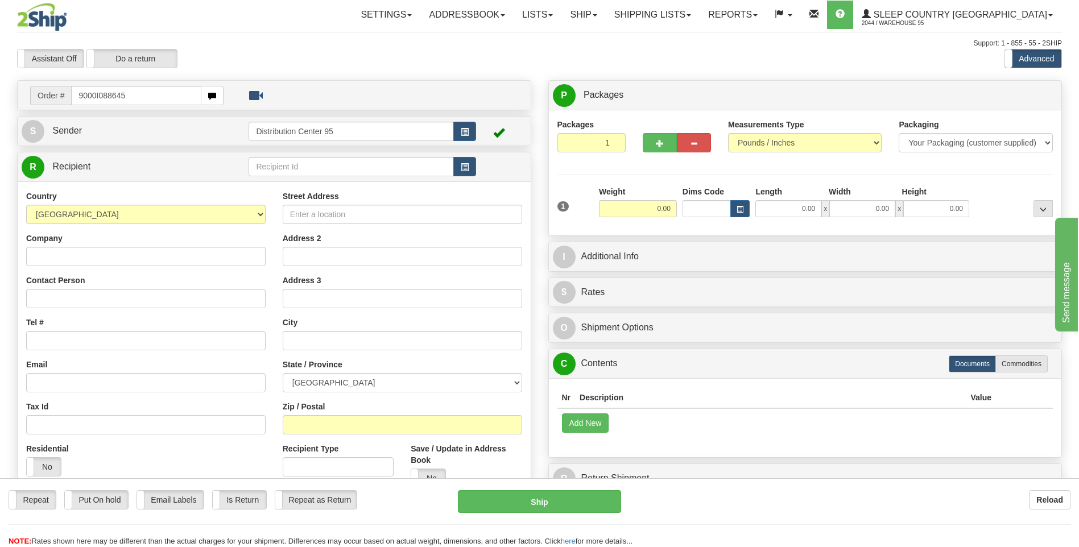
type input "9000I088645"
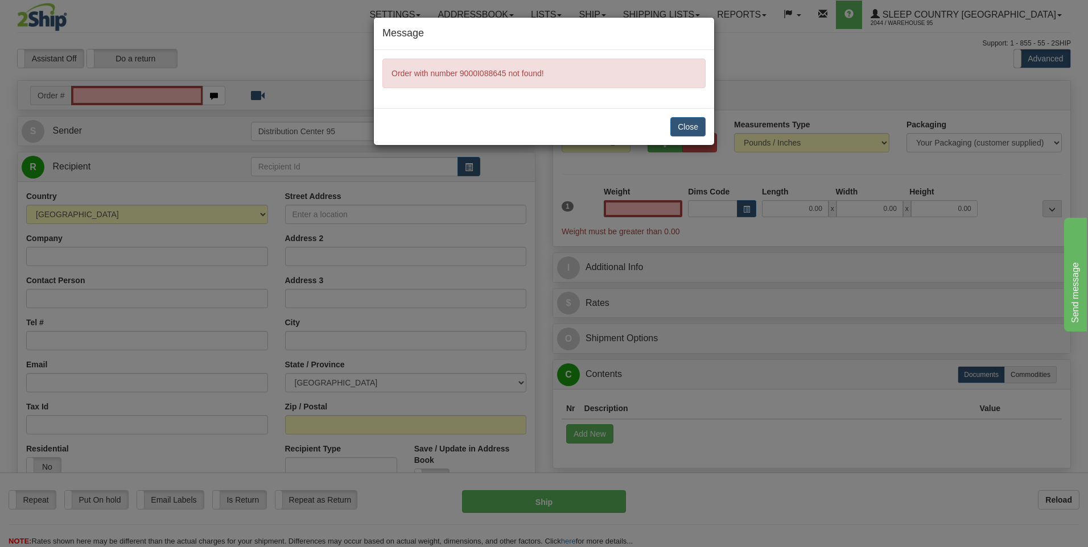
type input "0.00"
drag, startPoint x: 698, startPoint y: 131, endPoint x: 687, endPoint y: 137, distance: 13.0
click at [698, 131] on button "Close" at bounding box center [687, 126] width 35 height 19
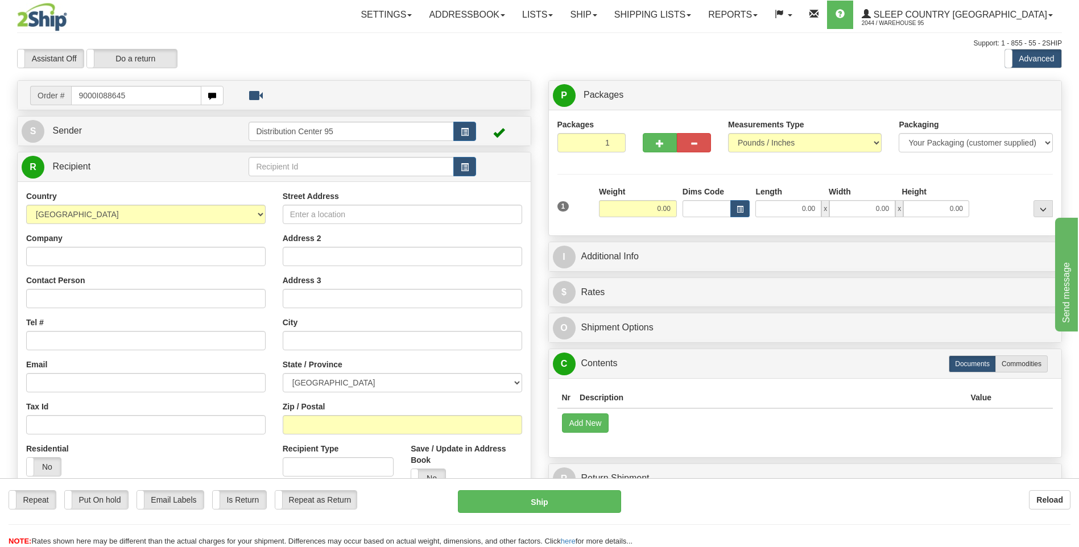
type input "9000I088645"
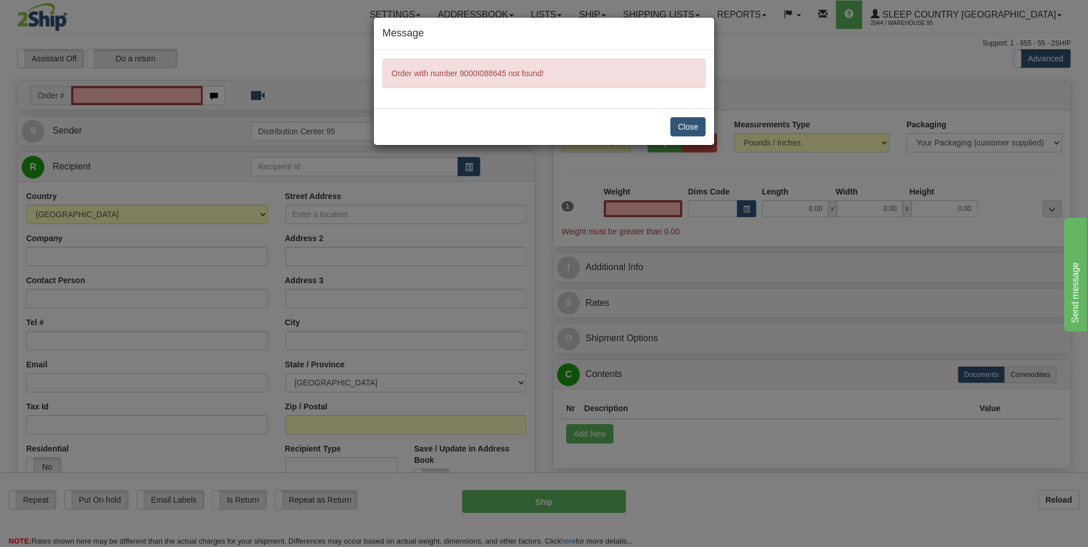
type input "0.00"
drag, startPoint x: 779, startPoint y: 56, endPoint x: 712, endPoint y: 87, distance: 74.0
click at [779, 56] on div "Message Order with number 9000I088645 not found! Close" at bounding box center [544, 273] width 1088 height 547
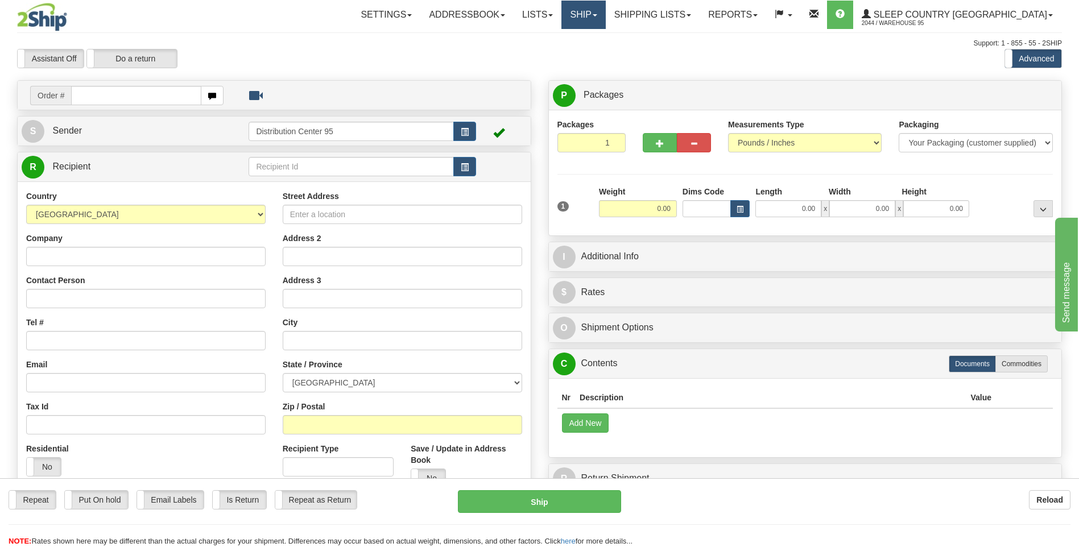
click at [605, 13] on link "Ship" at bounding box center [583, 15] width 44 height 28
click at [557, 38] on span "Ship Screen" at bounding box center [535, 39] width 43 height 9
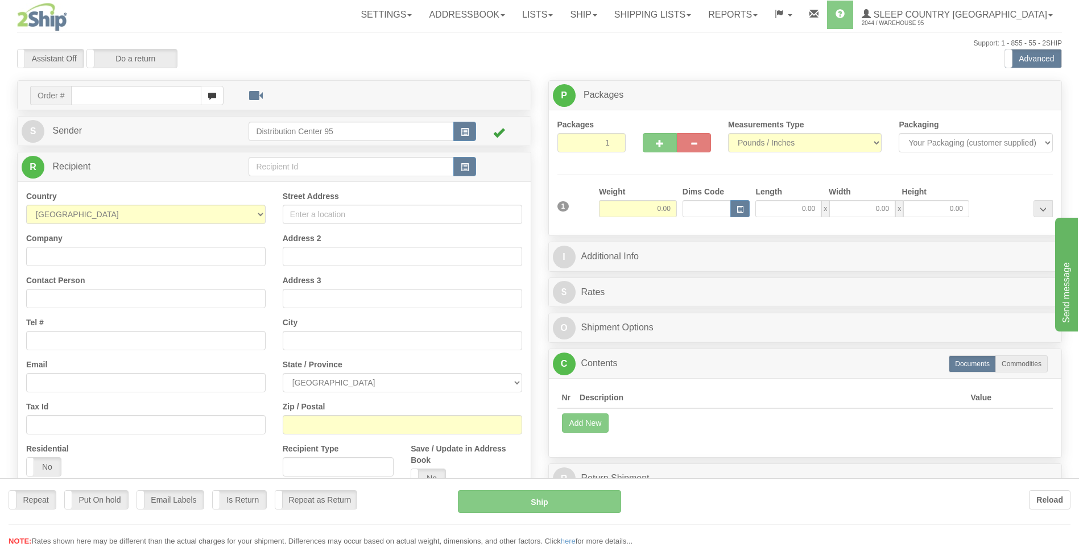
click at [720, 12] on div at bounding box center [539, 273] width 1079 height 547
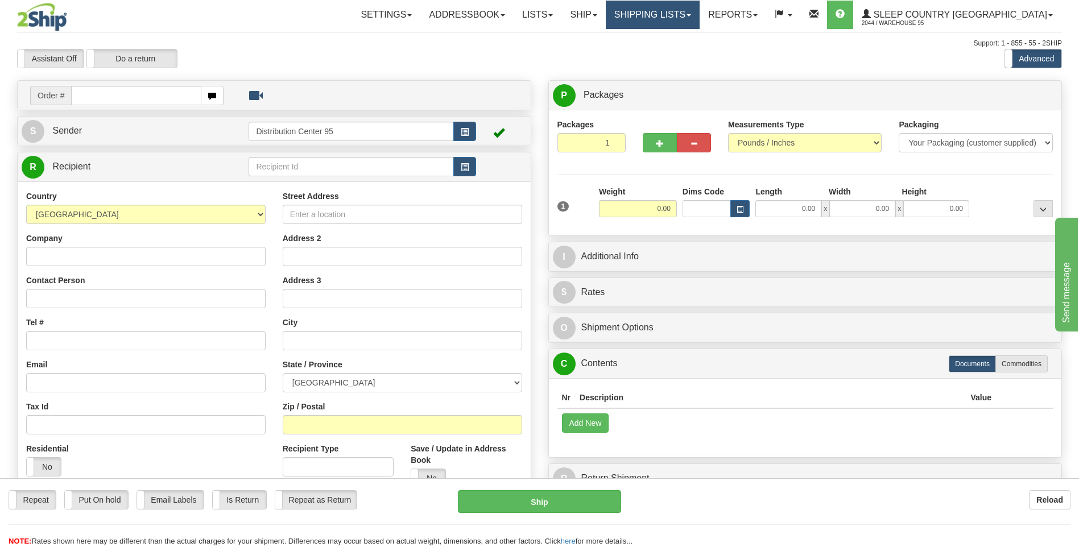
click at [700, 12] on link "Shipping lists" at bounding box center [653, 15] width 94 height 28
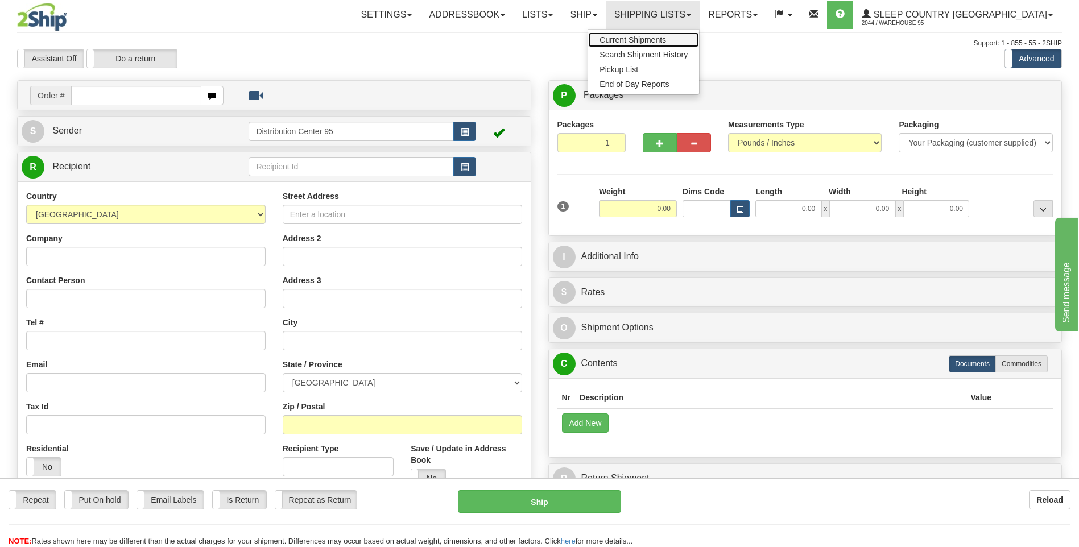
click at [666, 38] on span "Current Shipments" at bounding box center [632, 39] width 67 height 9
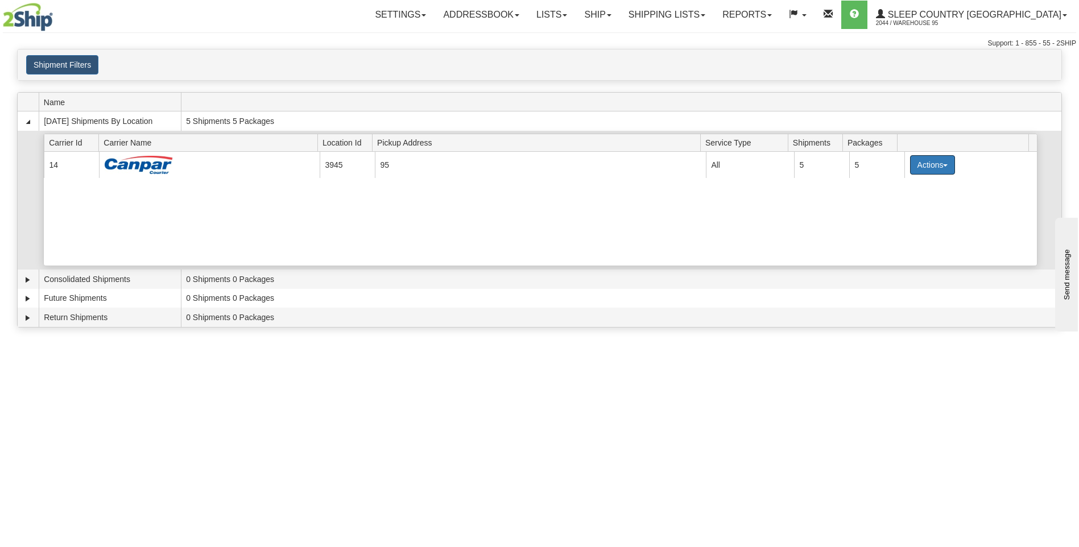
drag, startPoint x: 936, startPoint y: 169, endPoint x: 791, endPoint y: 134, distance: 149.8
click at [934, 167] on button "Actions" at bounding box center [933, 164] width 46 height 19
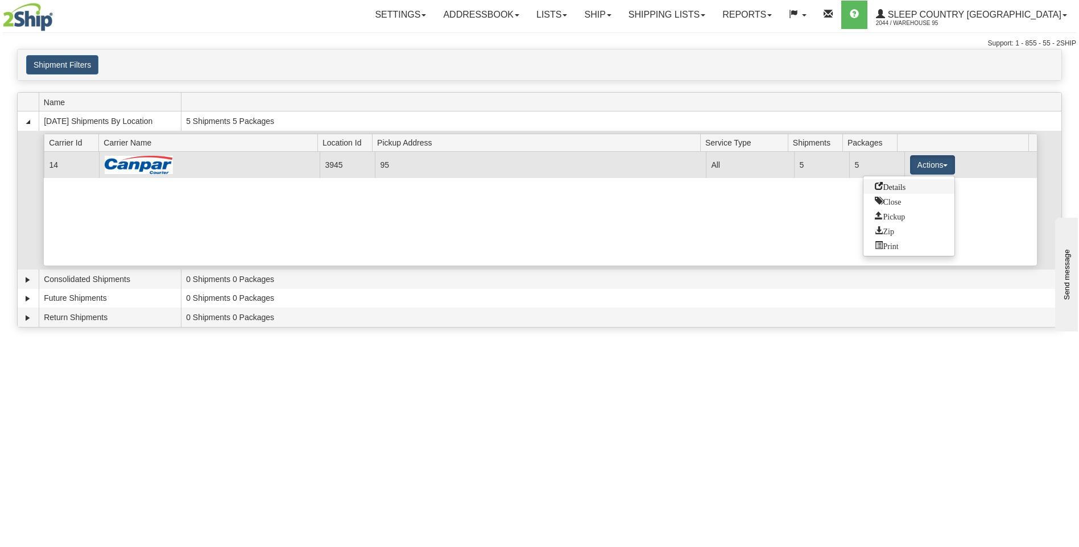
click at [884, 187] on span "Details" at bounding box center [890, 186] width 31 height 8
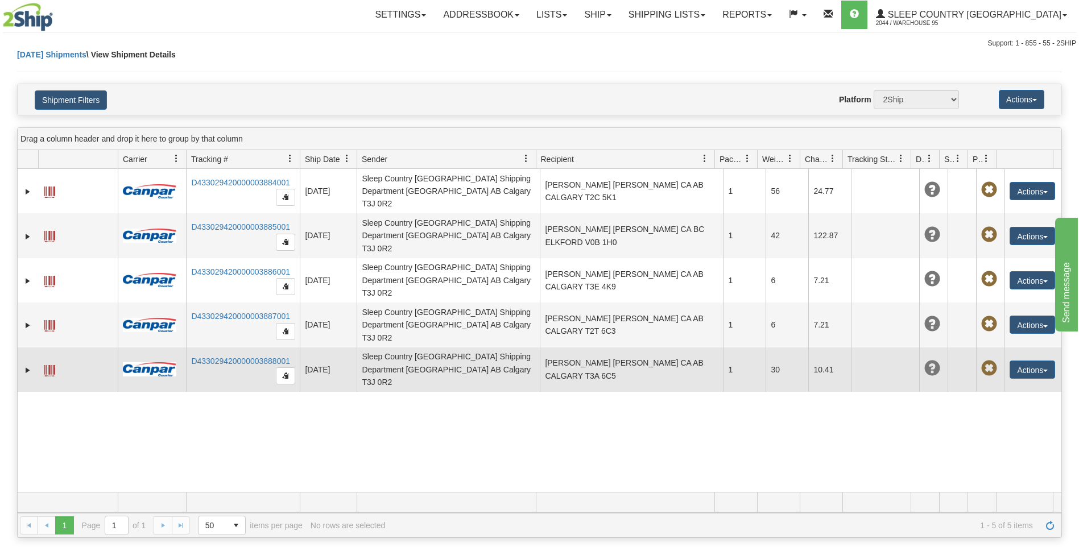
click at [47, 365] on span at bounding box center [49, 370] width 11 height 11
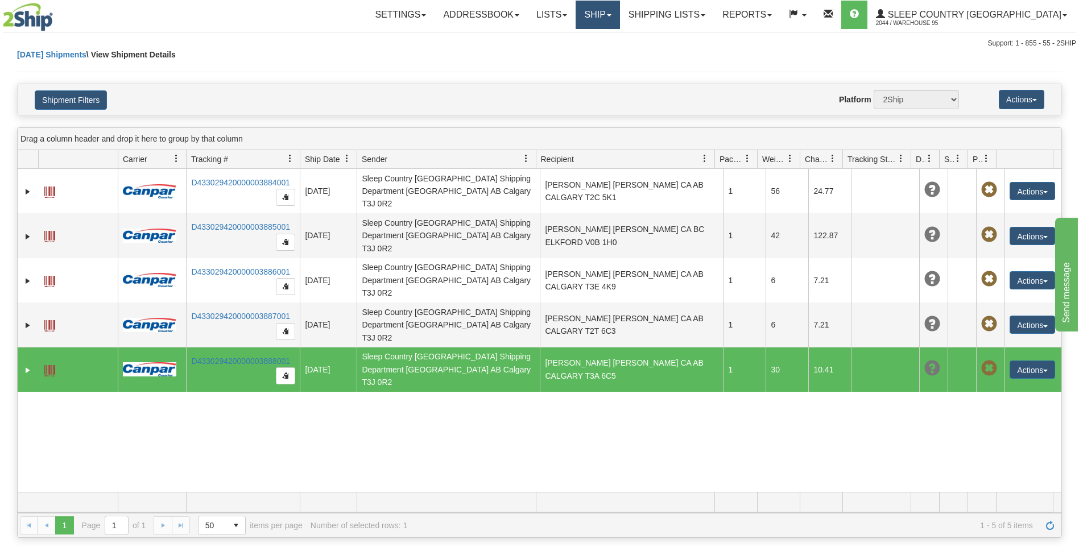
click at [619, 15] on link "Ship" at bounding box center [598, 15] width 44 height 28
click at [571, 42] on span "Ship Screen" at bounding box center [549, 39] width 43 height 9
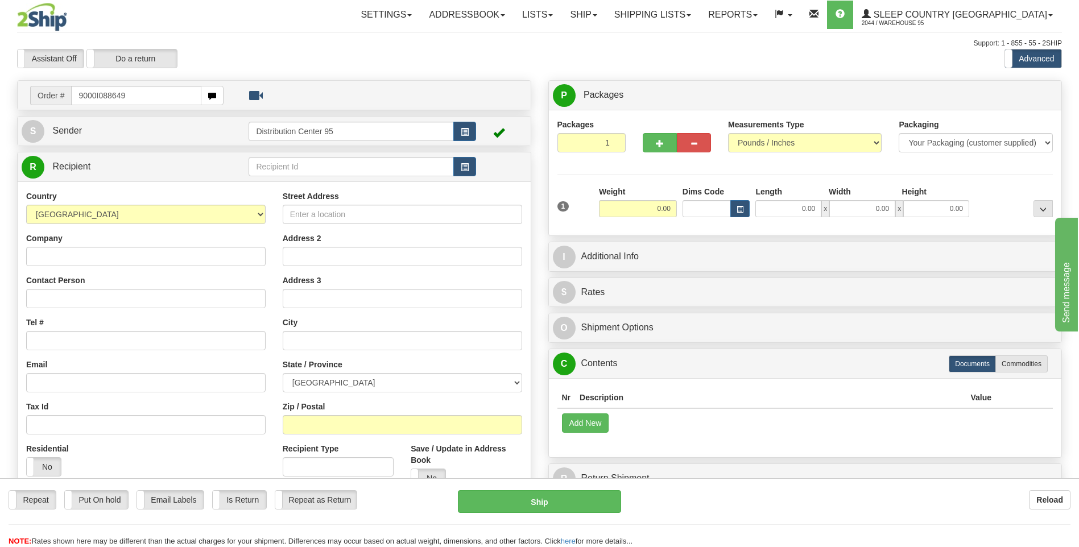
type input "9000I088649"
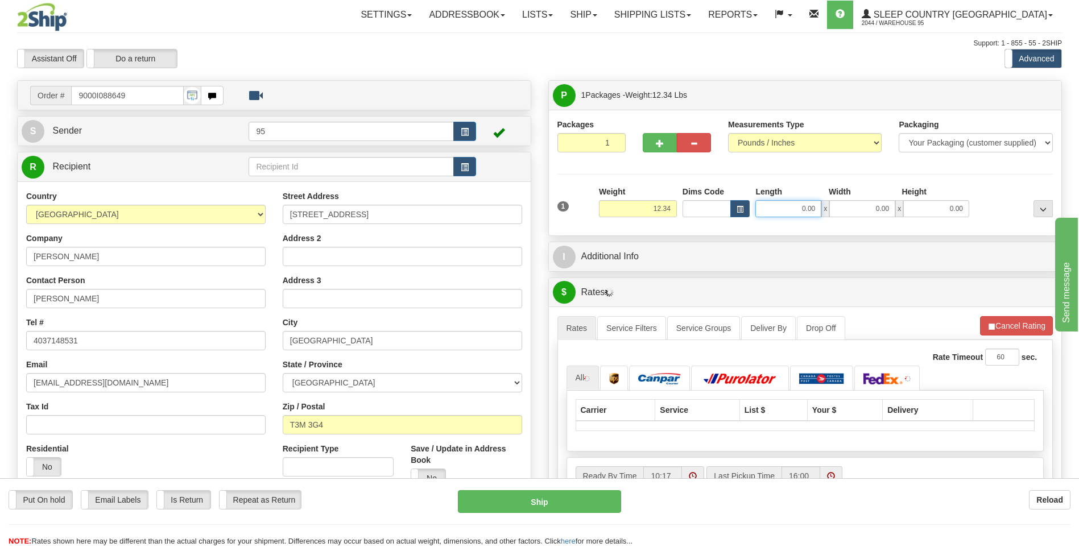
drag, startPoint x: 816, startPoint y: 209, endPoint x: 482, endPoint y: 241, distance: 334.9
click at [488, 80] on div "Order # 9000I088649" at bounding box center [540, 80] width 1062 height 0
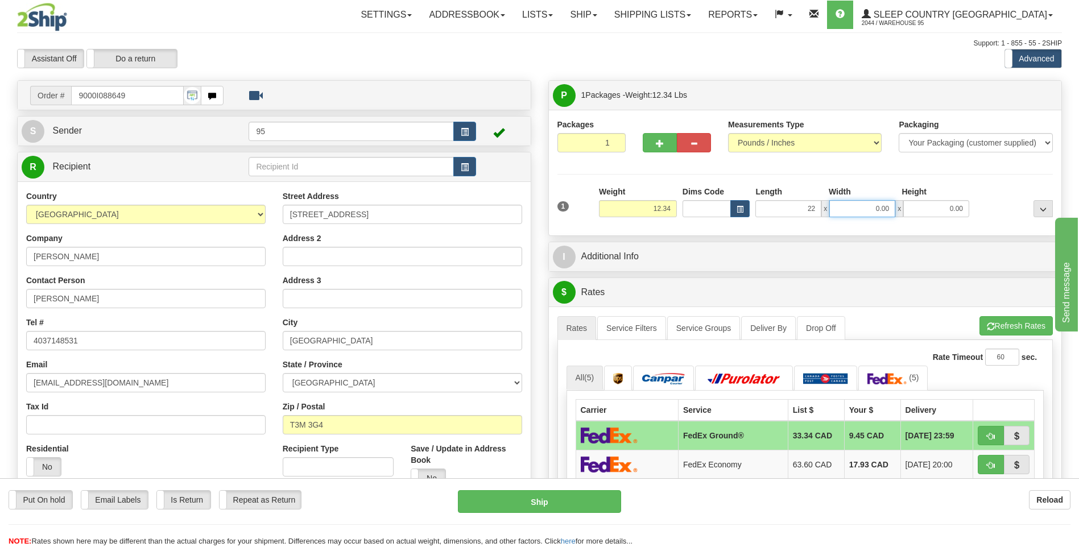
type input "22.00"
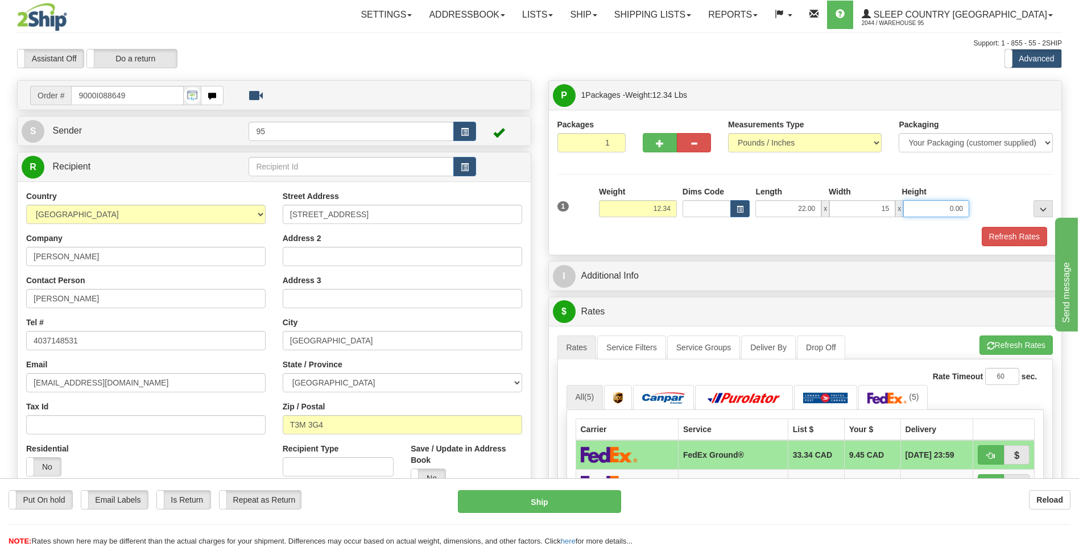
type input "15.00"
click at [1000, 236] on button "Refresh Rates" at bounding box center [1014, 236] width 65 height 19
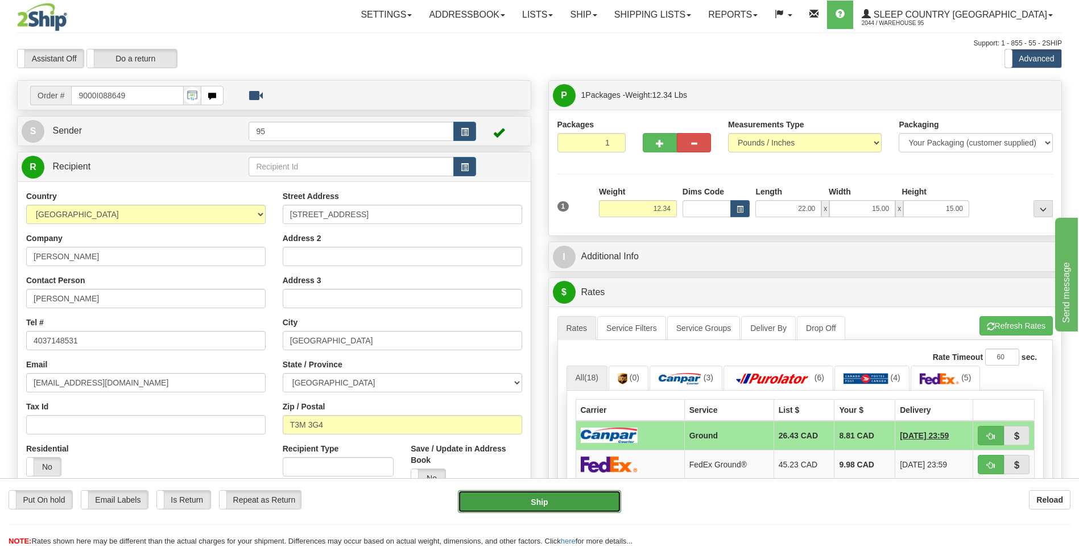
click at [526, 497] on button "Ship" at bounding box center [539, 501] width 163 height 23
type input "1"
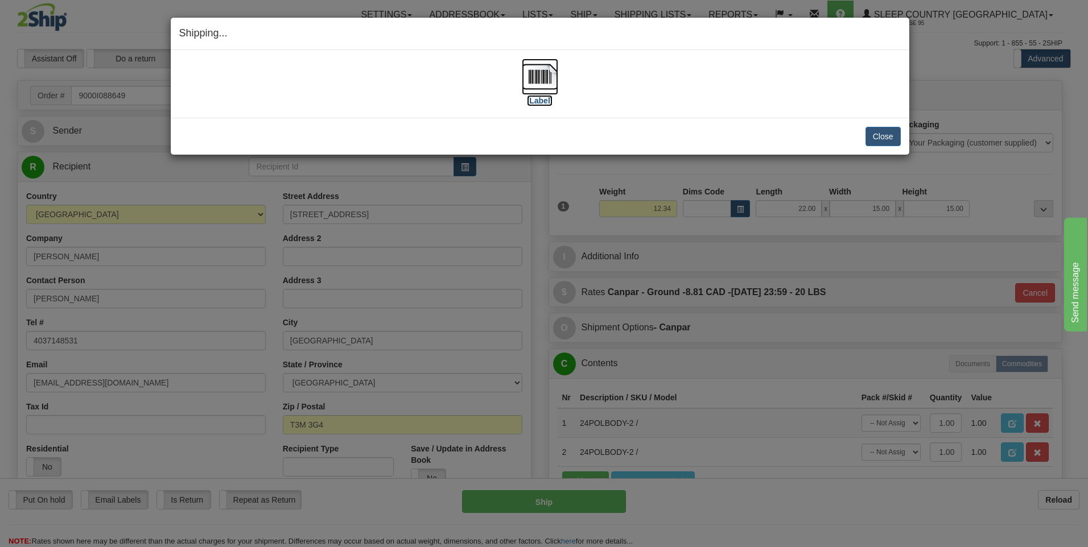
click at [532, 77] on img at bounding box center [540, 77] width 36 height 36
click at [884, 136] on button "Close" at bounding box center [882, 136] width 35 height 19
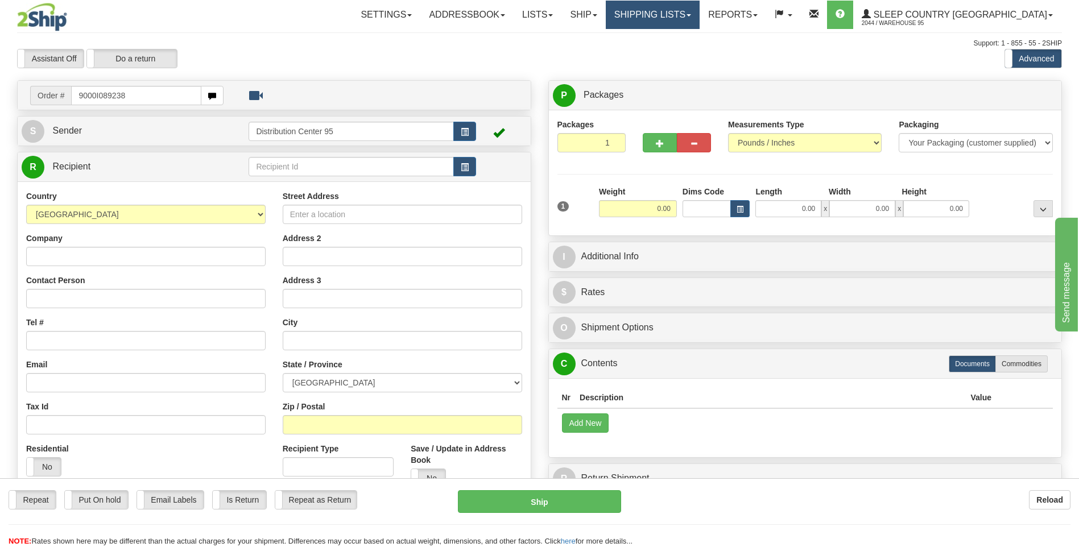
type input "9000I089238"
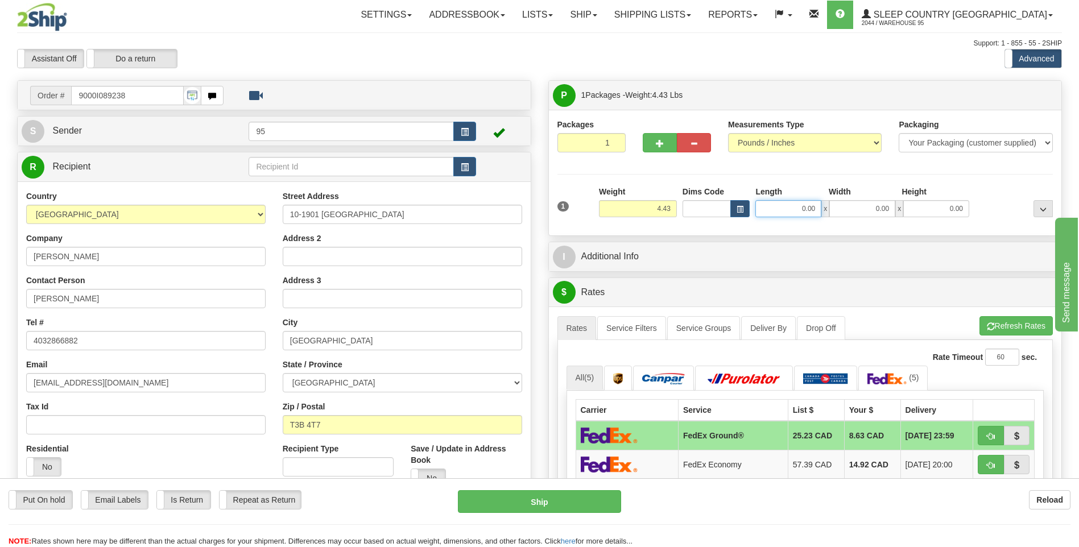
drag, startPoint x: 812, startPoint y: 209, endPoint x: 701, endPoint y: 214, distance: 111.1
click at [701, 214] on div "Dims Code Length Width Height x" at bounding box center [826, 201] width 292 height 31
drag, startPoint x: 817, startPoint y: 209, endPoint x: 656, endPoint y: 210, distance: 160.4
click at [656, 210] on div "1 Weight 4.43 Dims Code 0.00" at bounding box center [806, 206] width 502 height 40
type input "14.00"
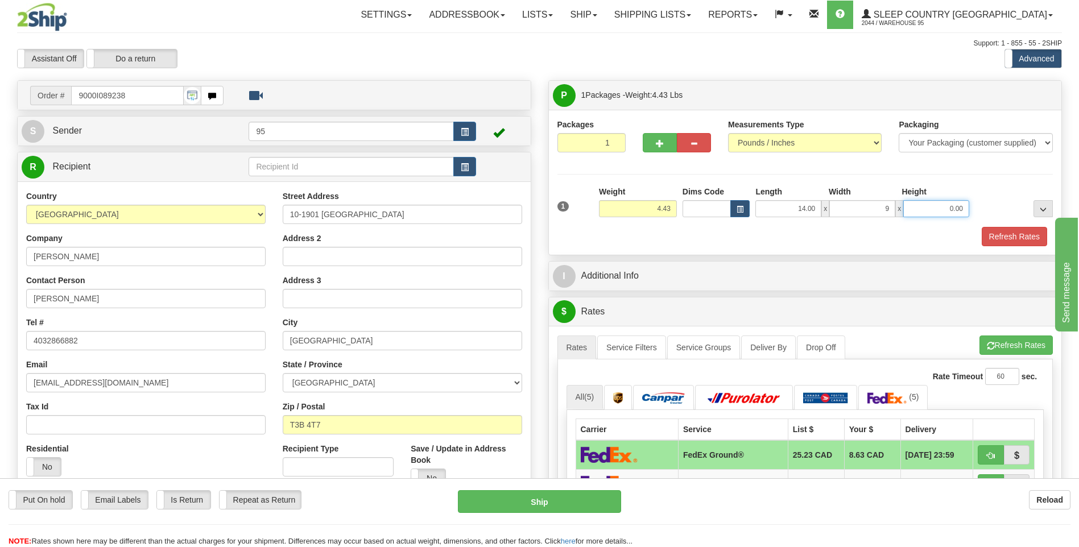
type input "9.00"
type input "14.00"
click at [1032, 231] on button "Refresh Rates" at bounding box center [1014, 236] width 65 height 19
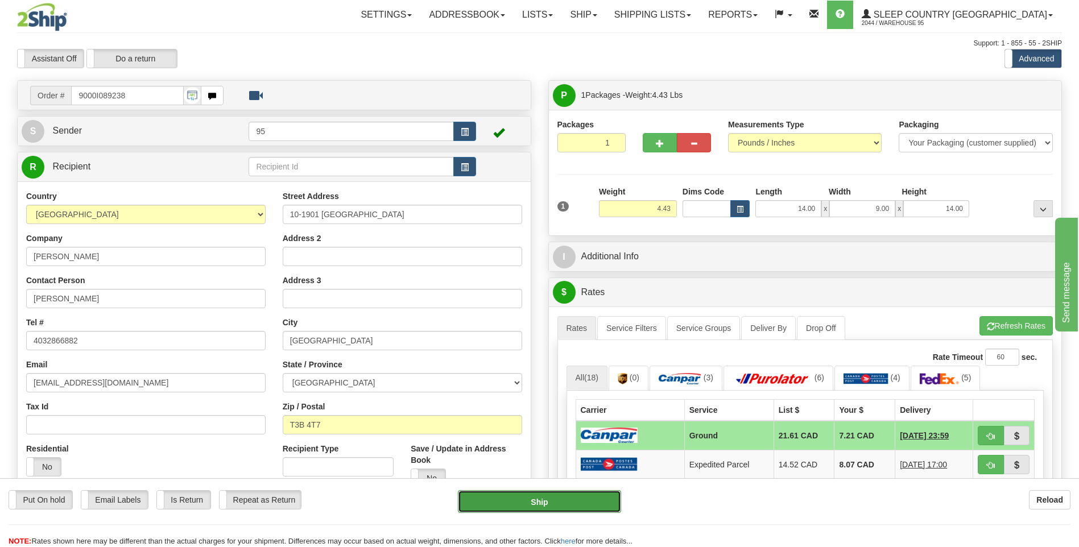
click at [512, 503] on button "Ship" at bounding box center [539, 501] width 163 height 23
type input "1"
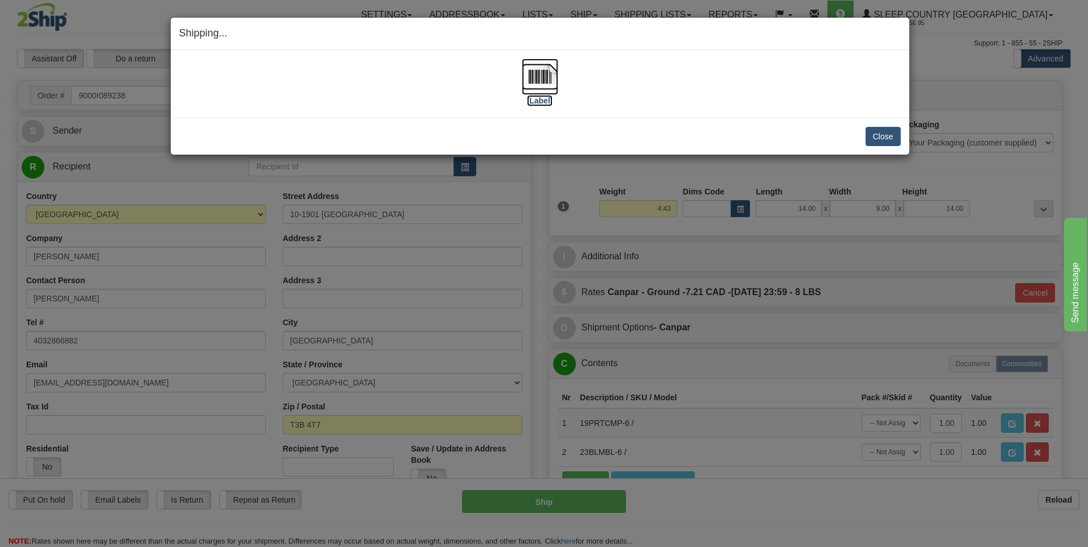
click at [540, 77] on img at bounding box center [540, 77] width 36 height 36
click at [884, 138] on button "Close" at bounding box center [882, 136] width 35 height 19
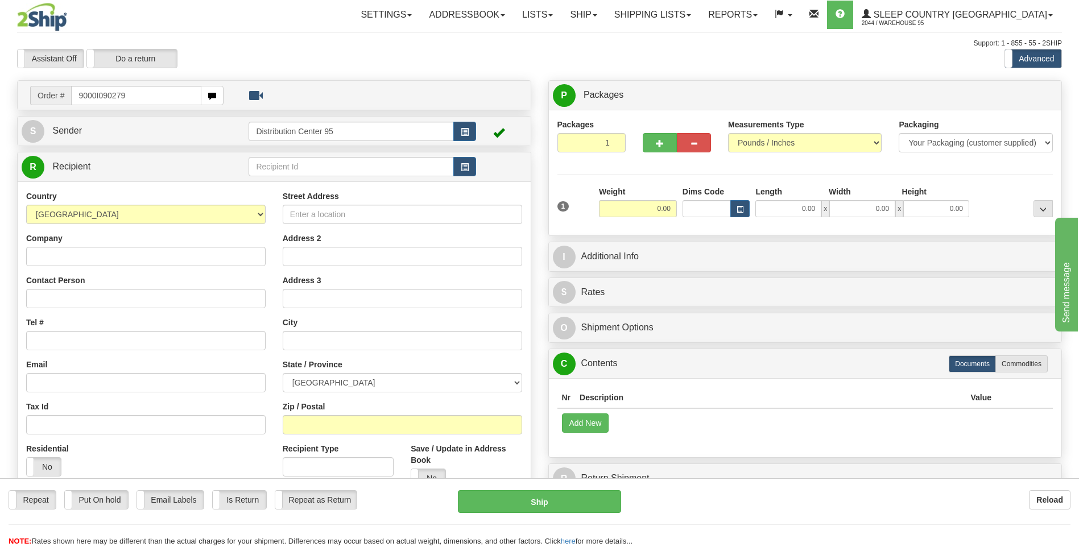
type input "9000I090279"
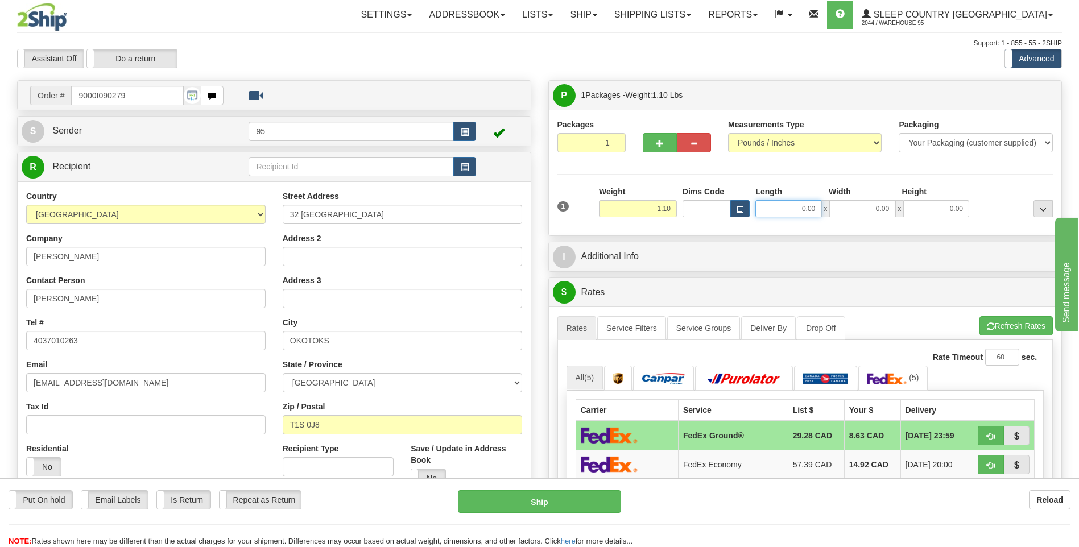
drag, startPoint x: 816, startPoint y: 209, endPoint x: 690, endPoint y: 229, distance: 126.7
click at [690, 229] on div "Packages 1 1 Measurements Type" at bounding box center [805, 173] width 513 height 126
click at [1011, 324] on button "Refresh Rates" at bounding box center [1015, 325] width 73 height 19
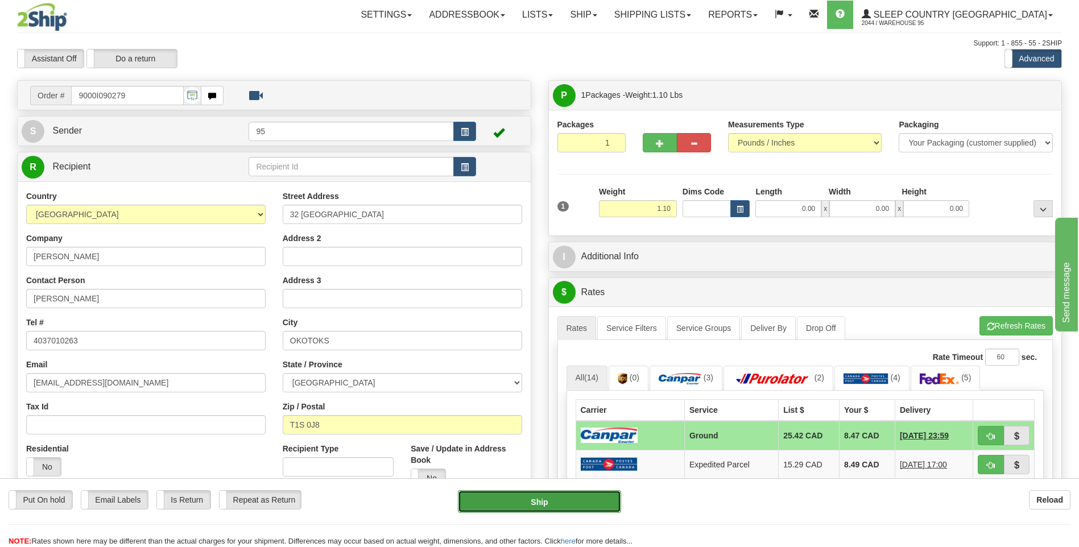
click at [519, 498] on button "Ship" at bounding box center [539, 501] width 163 height 23
type input "1"
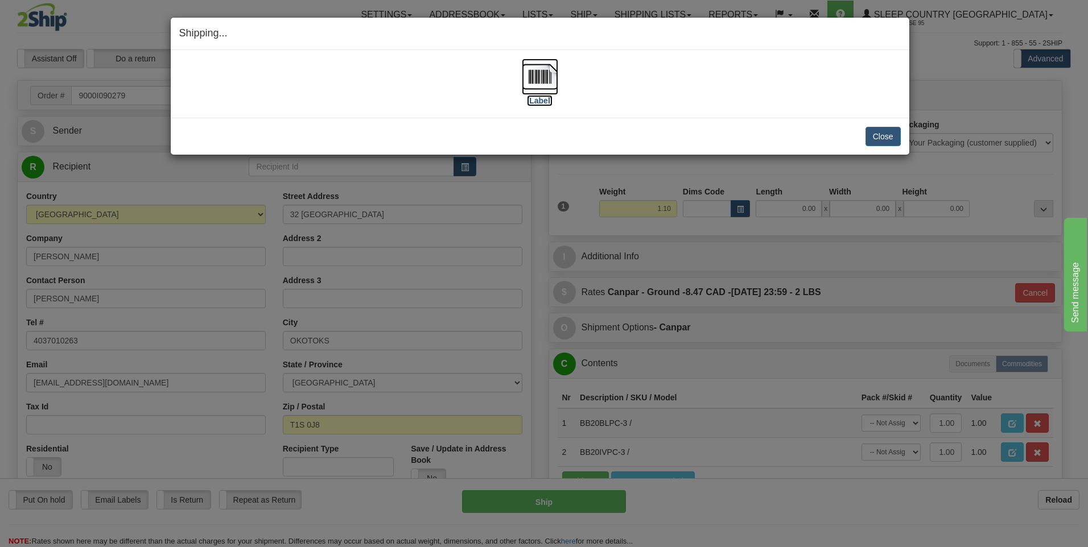
click at [543, 75] on img at bounding box center [540, 77] width 36 height 36
drag, startPoint x: 888, startPoint y: 137, endPoint x: 855, endPoint y: 157, distance: 38.5
click at [888, 137] on button "Close" at bounding box center [882, 136] width 35 height 19
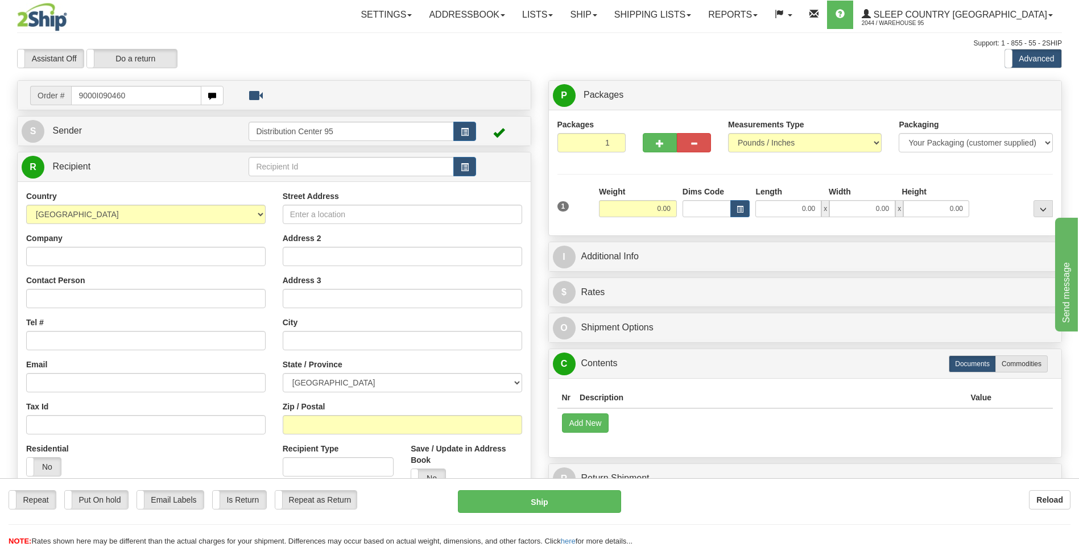
type input "9000I090460"
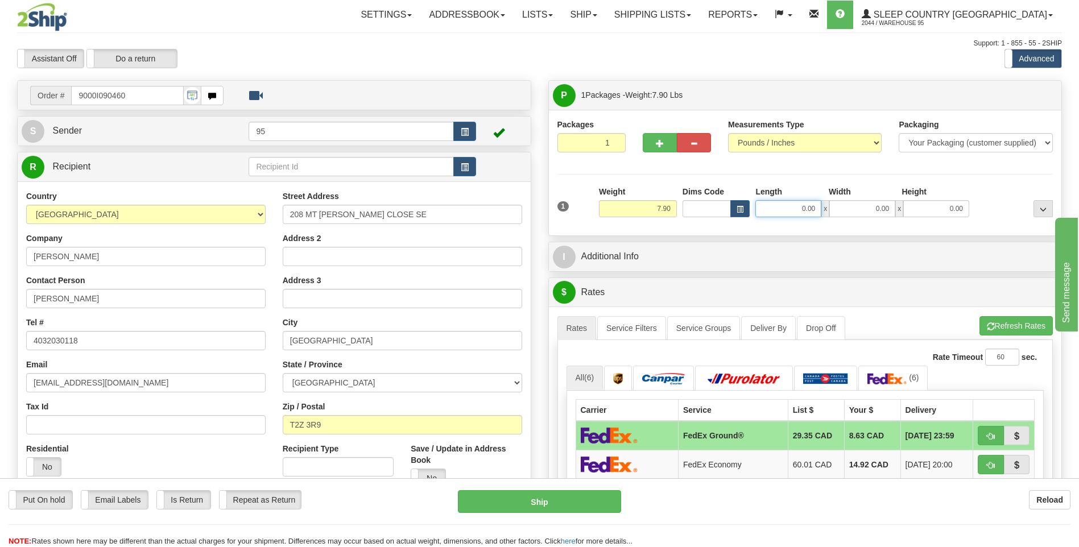
click at [791, 202] on input "0.00" at bounding box center [788, 208] width 66 height 17
type input "33.00"
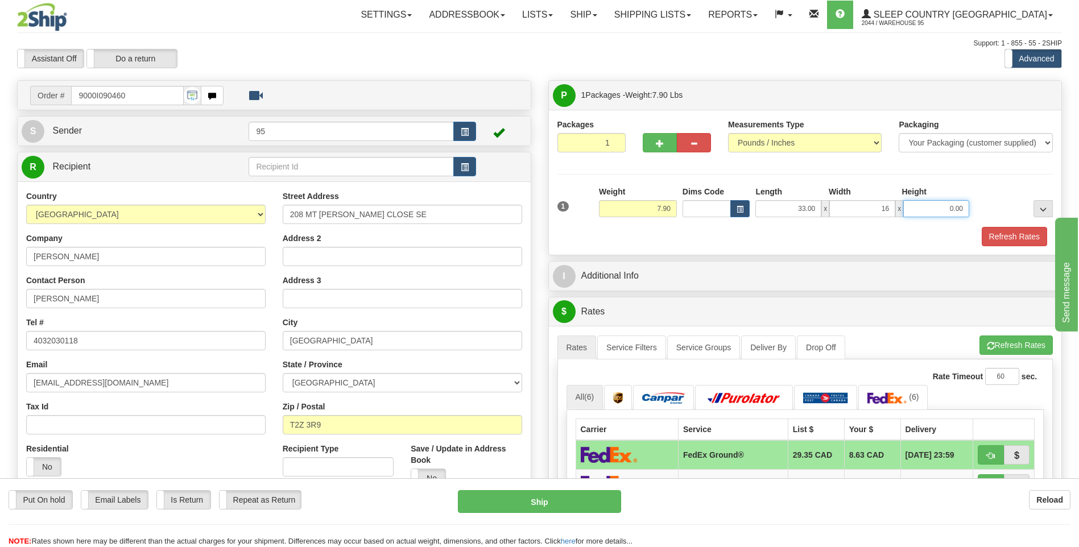
type input "16.00"
type input "5.00"
click at [1024, 235] on button "Refresh Rates" at bounding box center [1014, 236] width 65 height 19
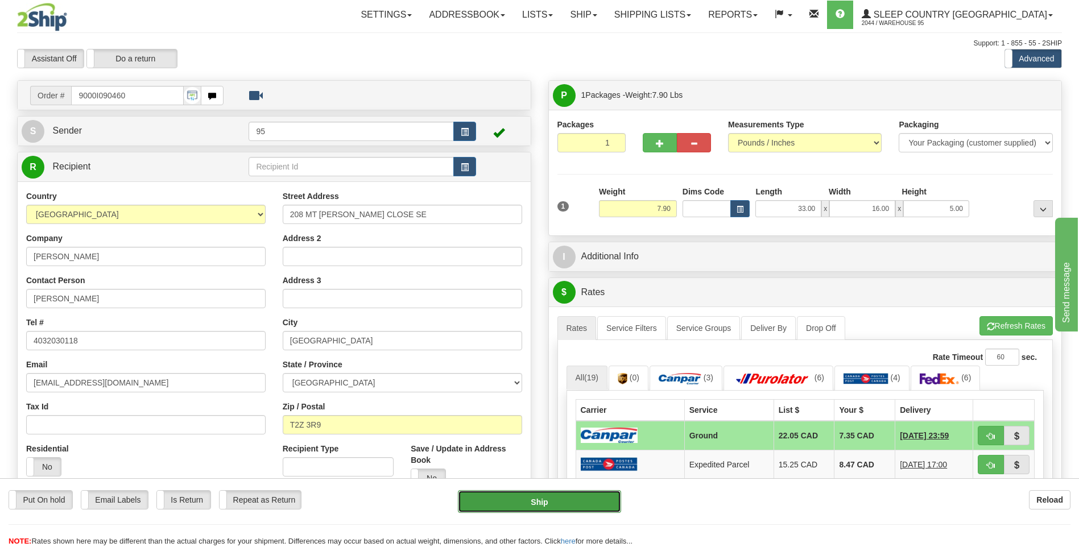
click at [522, 509] on button "Ship" at bounding box center [539, 501] width 163 height 23
type input "1"
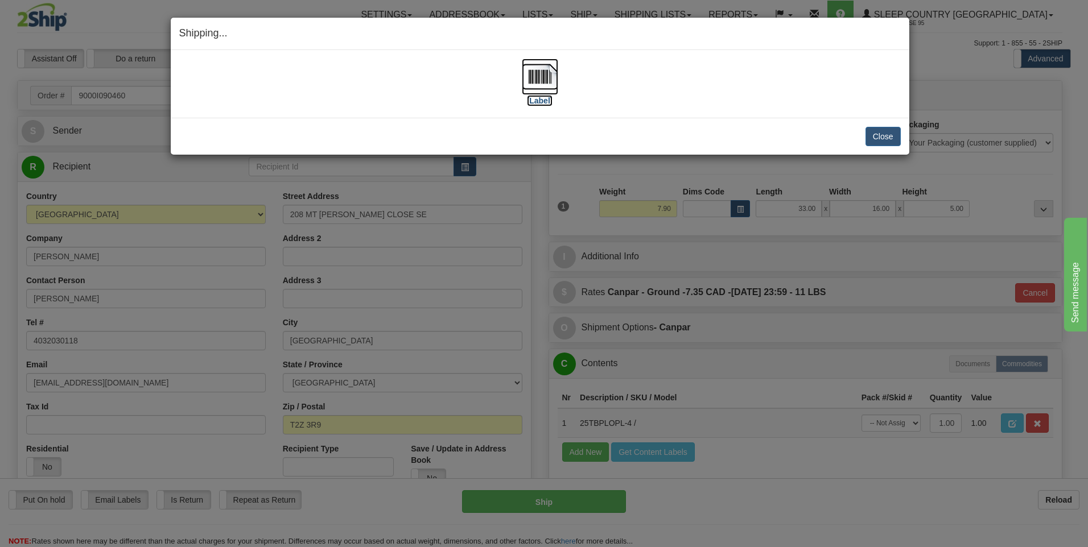
click at [530, 71] on img at bounding box center [540, 77] width 36 height 36
drag, startPoint x: 886, startPoint y: 139, endPoint x: 722, endPoint y: 135, distance: 163.9
click at [881, 139] on button "Close" at bounding box center [882, 136] width 35 height 19
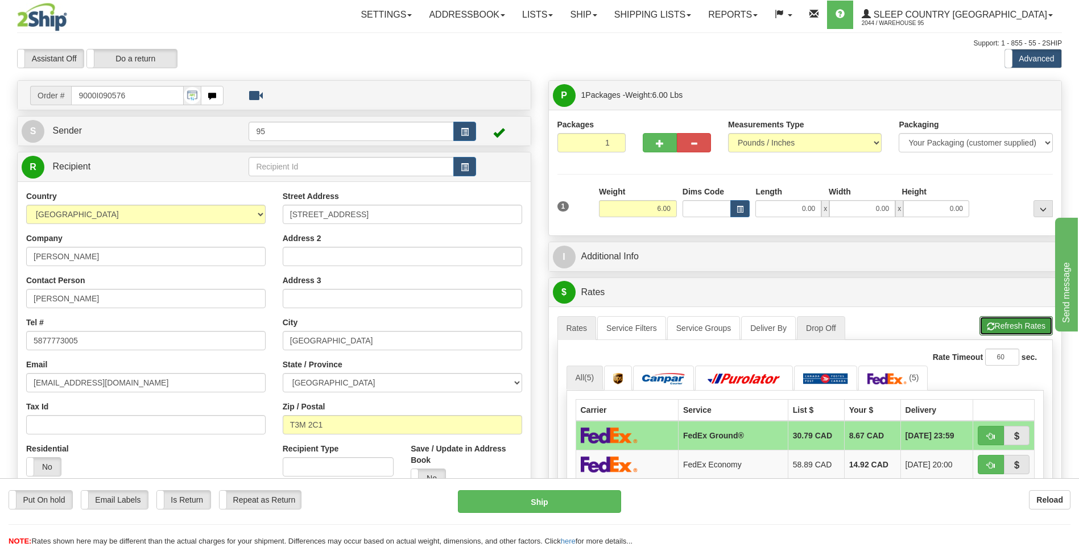
drag, startPoint x: 1033, startPoint y: 327, endPoint x: 807, endPoint y: 319, distance: 226.0
click at [1029, 326] on button "Refresh Rates" at bounding box center [1015, 325] width 73 height 19
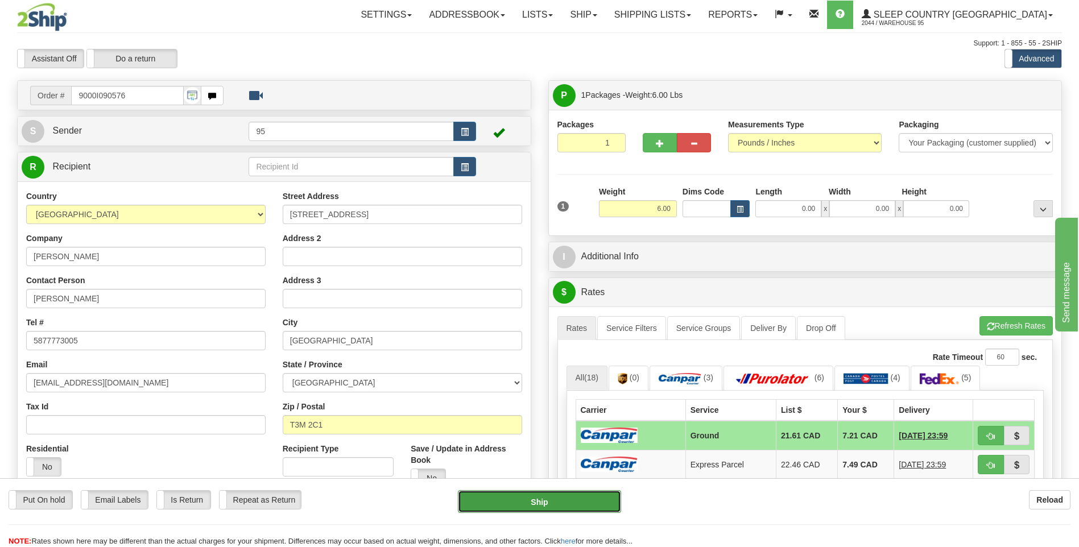
click at [552, 499] on button "Ship" at bounding box center [539, 501] width 163 height 23
type input "1"
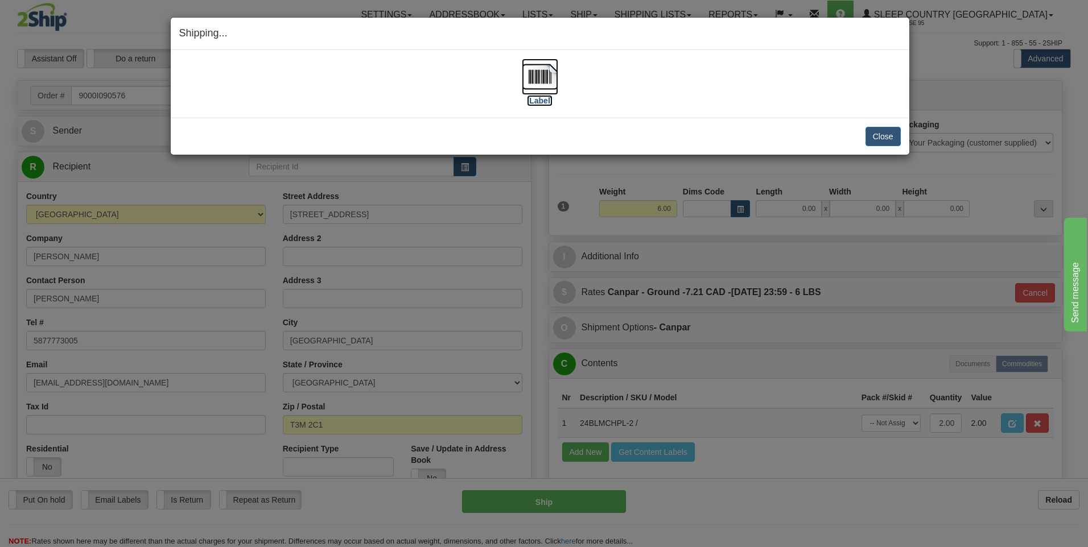
click at [539, 81] on img at bounding box center [540, 77] width 36 height 36
click at [881, 138] on button "Close" at bounding box center [882, 136] width 35 height 19
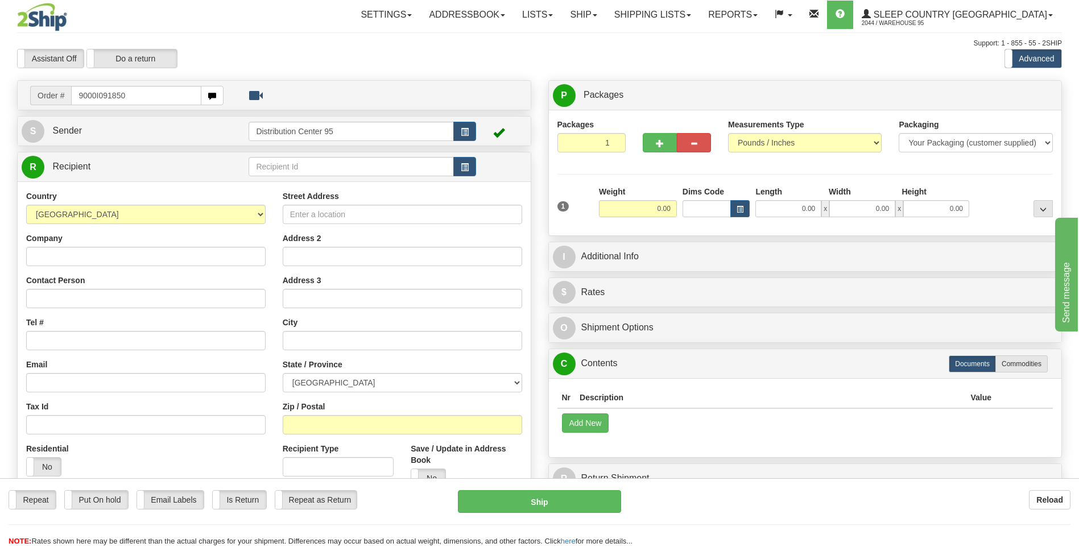
type input "9000I091850"
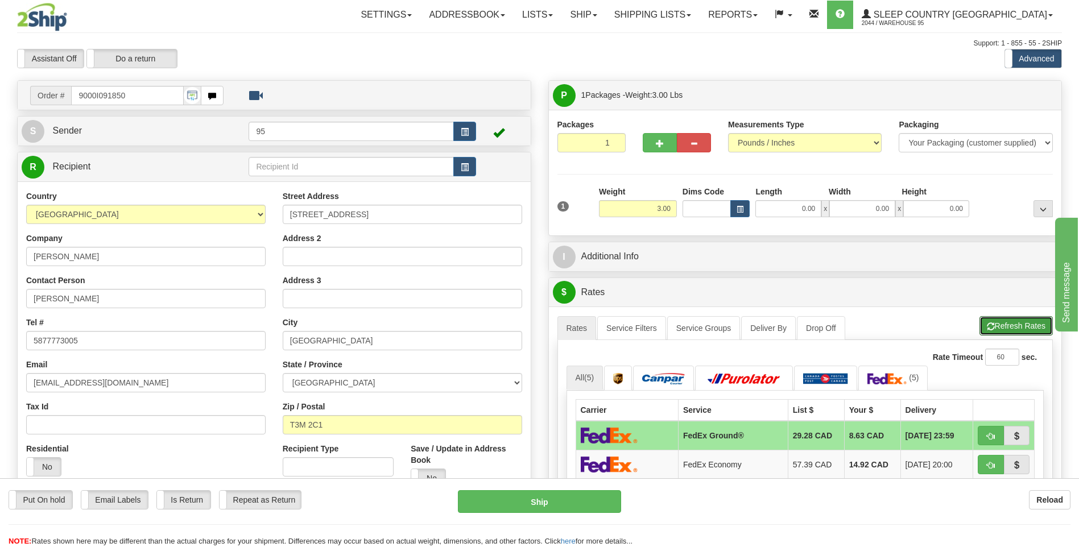
drag, startPoint x: 999, startPoint y: 325, endPoint x: 947, endPoint y: 315, distance: 53.2
click at [998, 322] on button "Refresh Rates" at bounding box center [1015, 325] width 73 height 19
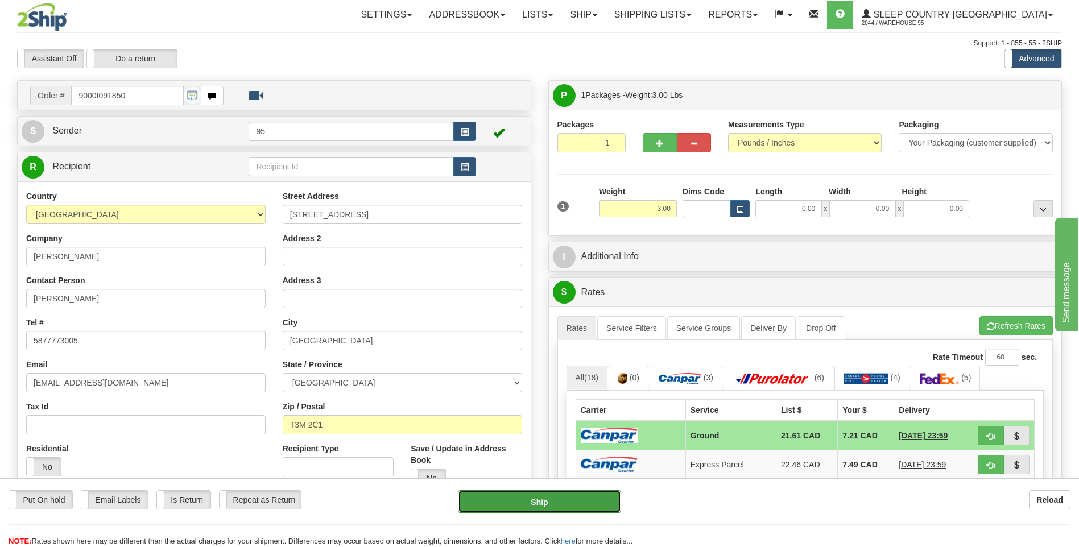
click at [509, 497] on button "Ship" at bounding box center [539, 501] width 163 height 23
type input "1"
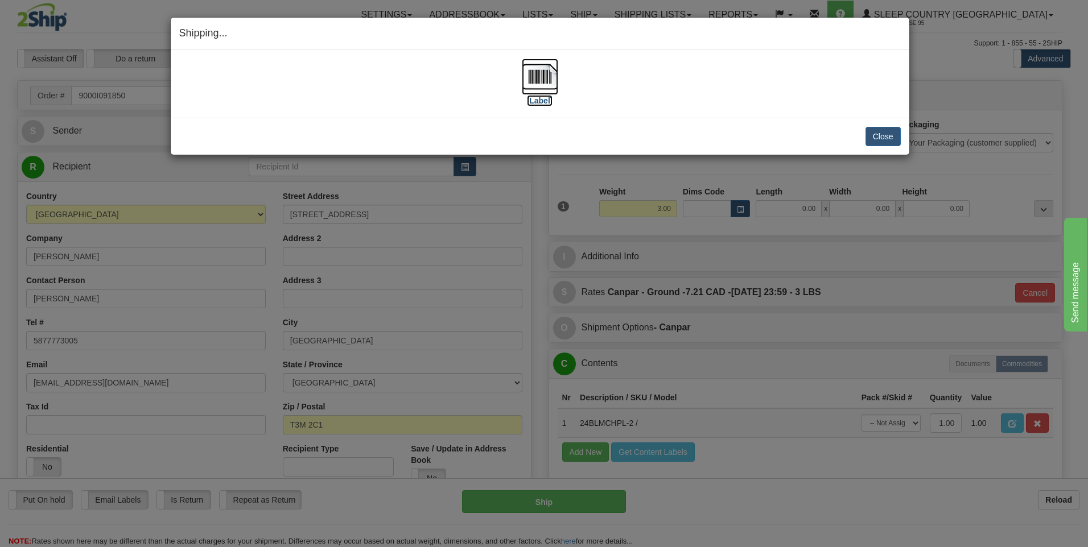
click at [532, 66] on img at bounding box center [540, 77] width 36 height 36
click at [890, 135] on button "Close" at bounding box center [882, 136] width 35 height 19
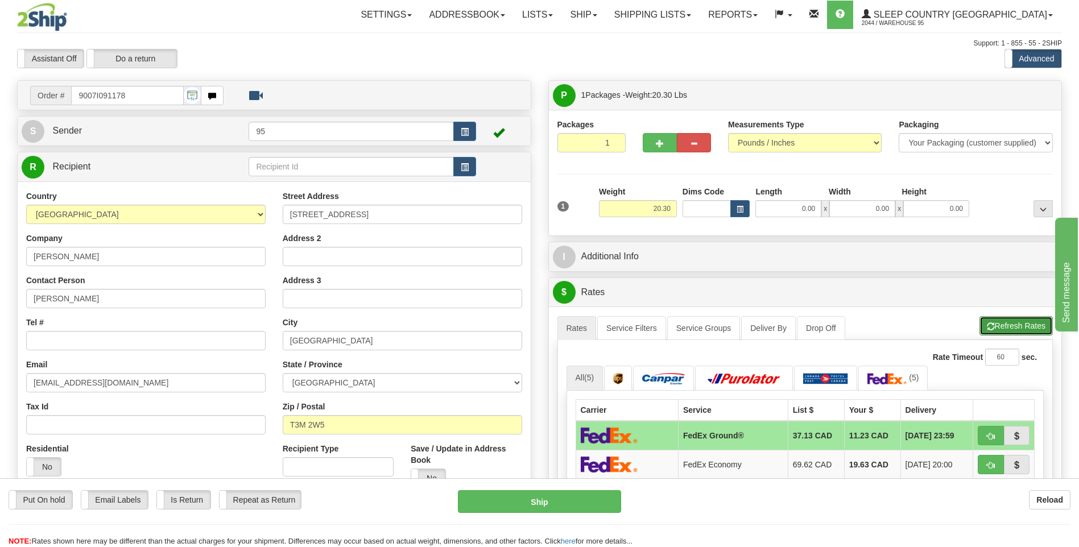
click at [1009, 328] on button "Refresh Rates" at bounding box center [1015, 325] width 73 height 19
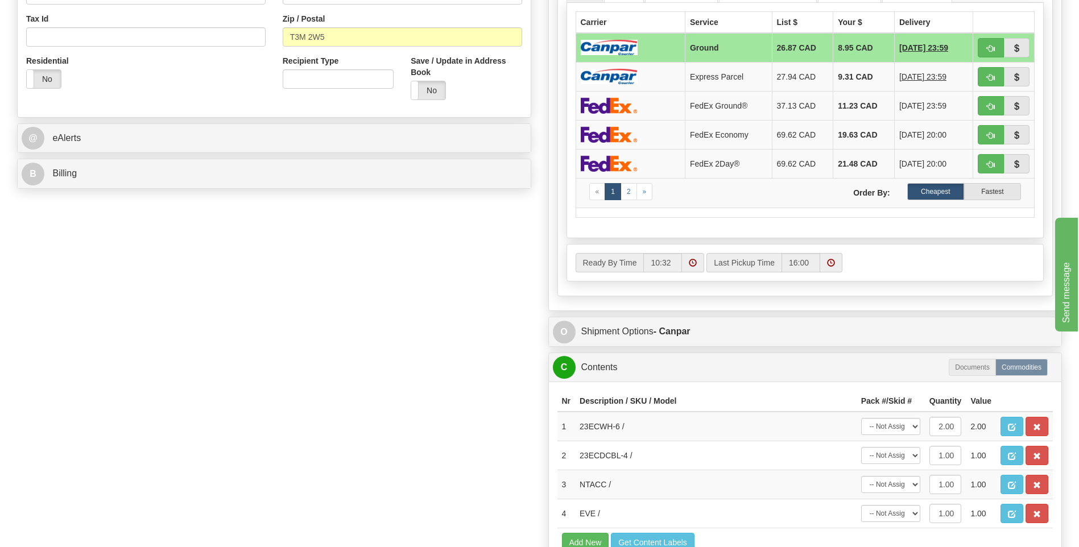
scroll to position [569, 0]
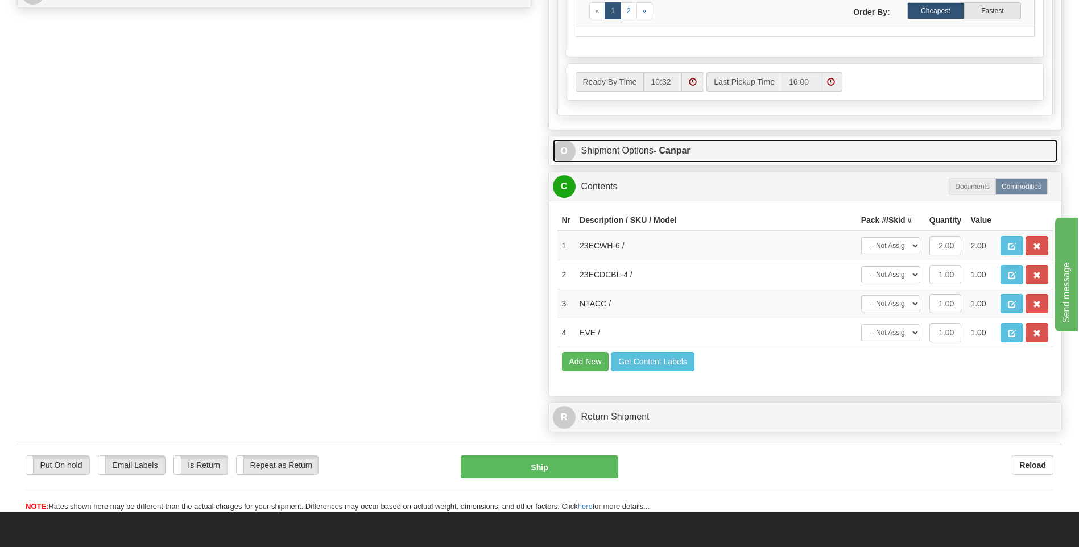
click at [605, 143] on link "O Shipment Options - Canpar" at bounding box center [805, 150] width 505 height 23
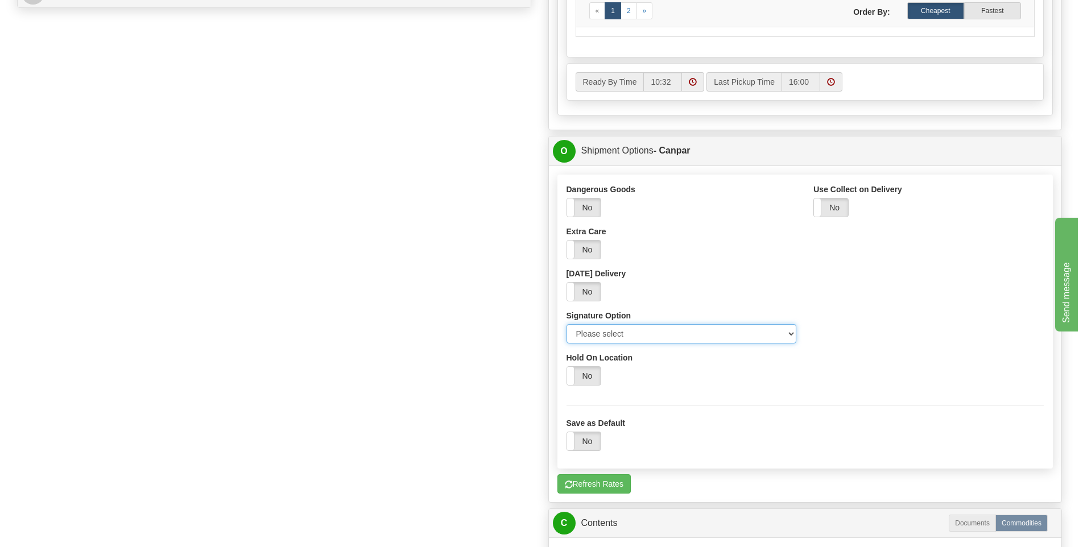
drag, startPoint x: 788, startPoint y: 334, endPoint x: 725, endPoint y: 343, distance: 64.3
click at [781, 334] on select "Please select No Signature Required Signature Required Adult Signature" at bounding box center [682, 333] width 230 height 19
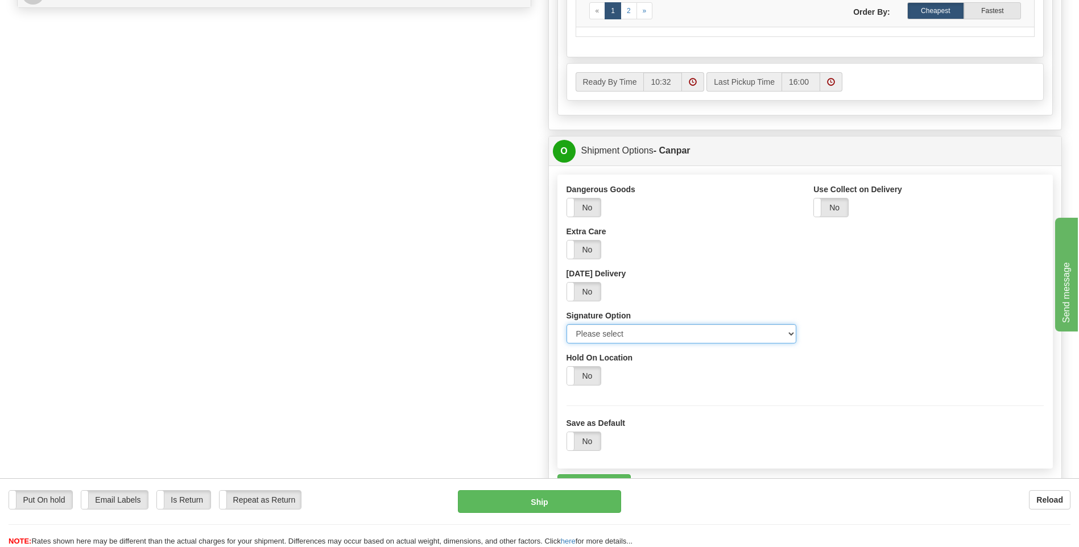
select select "3"
click at [567, 324] on select "Please select No Signature Required Signature Required Adult Signature" at bounding box center [682, 333] width 230 height 19
click at [510, 504] on button "Ship" at bounding box center [539, 501] width 163 height 23
type input "1"
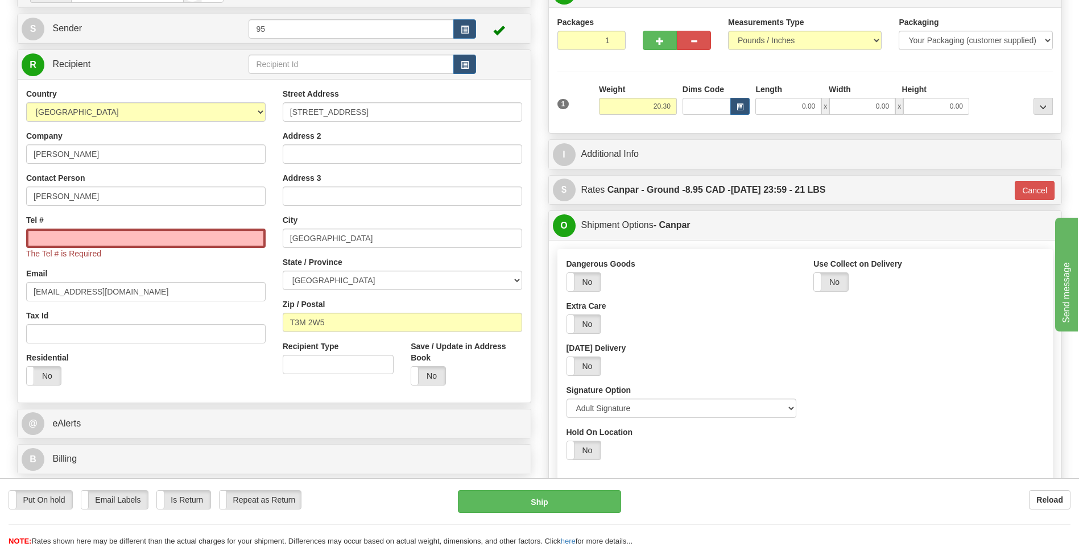
scroll to position [0, 0]
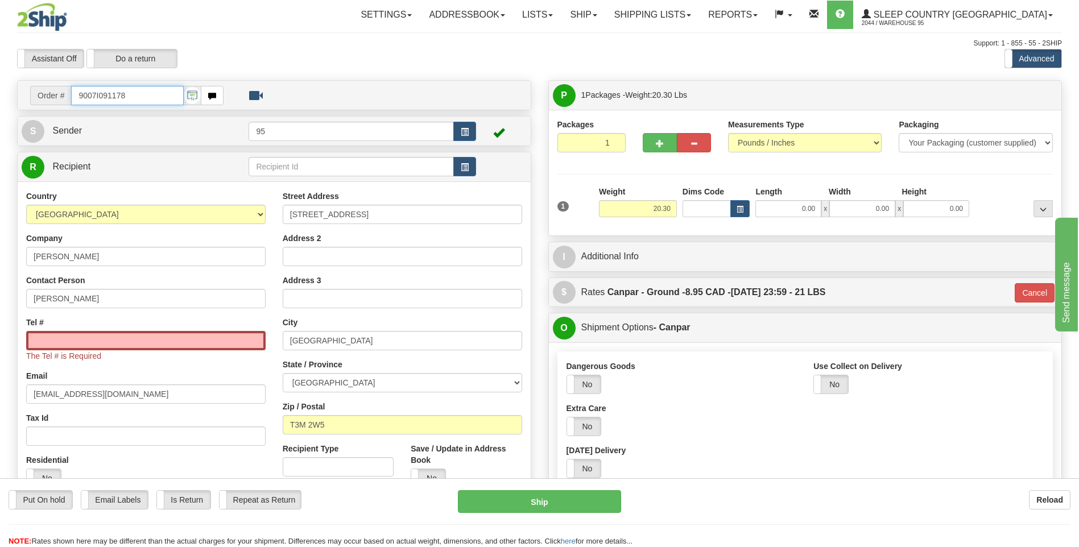
drag, startPoint x: 143, startPoint y: 96, endPoint x: 30, endPoint y: 130, distance: 118.4
click at [0, 99] on div "Toggle navigation Settings Shipping Preferences Fields Preferences New" at bounding box center [539, 505] width 1079 height 1010
click at [116, 339] on input "Tel #" at bounding box center [145, 340] width 239 height 19
paste input "[PHONE_NUMBER]"
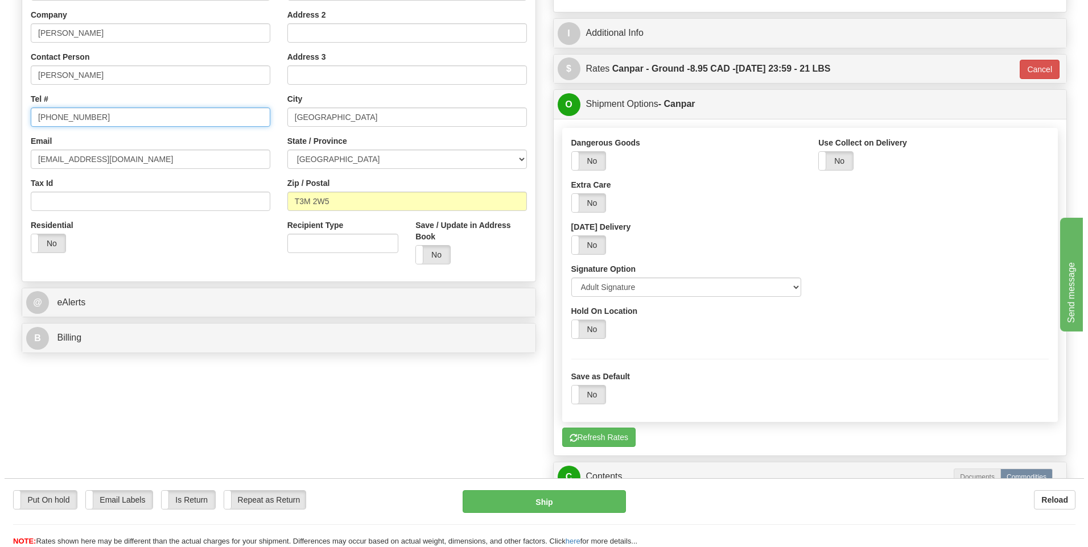
scroll to position [228, 0]
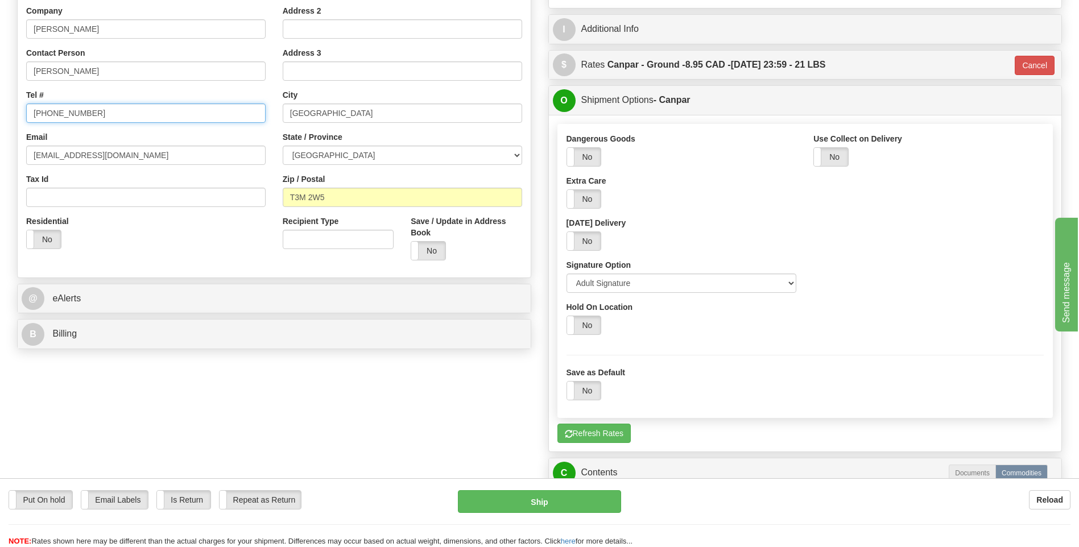
type input "[PHONE_NUMBER]"
click at [511, 486] on div "Put On hold Put On hold Email Labels Email Labels Edit Is Return Is Return Repe…" at bounding box center [539, 512] width 1079 height 69
click at [508, 495] on button "Ship" at bounding box center [539, 501] width 163 height 23
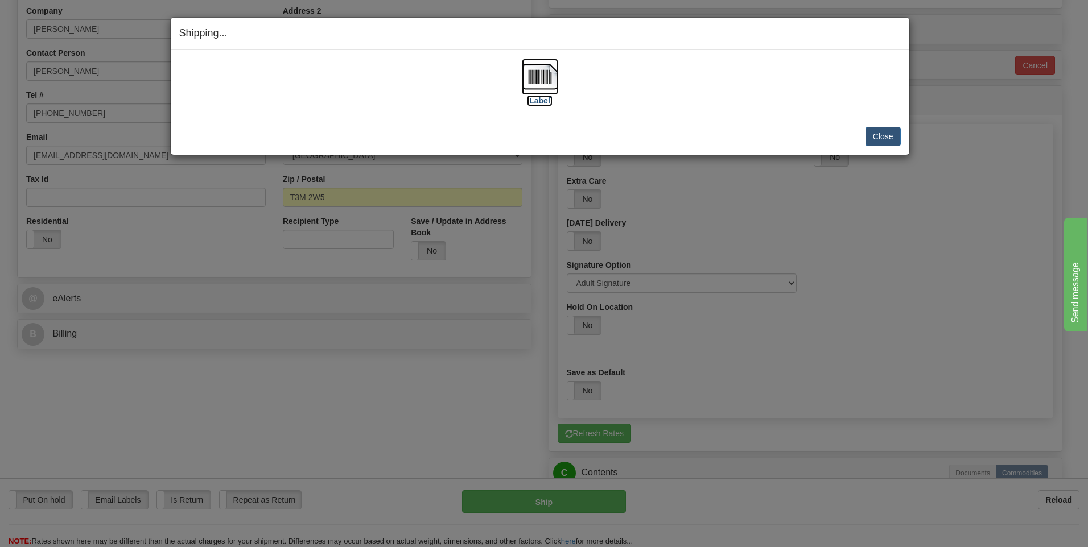
click at [545, 76] on img at bounding box center [540, 77] width 36 height 36
drag, startPoint x: 894, startPoint y: 143, endPoint x: 849, endPoint y: 141, distance: 45.0
click at [892, 142] on button "Close" at bounding box center [882, 136] width 35 height 19
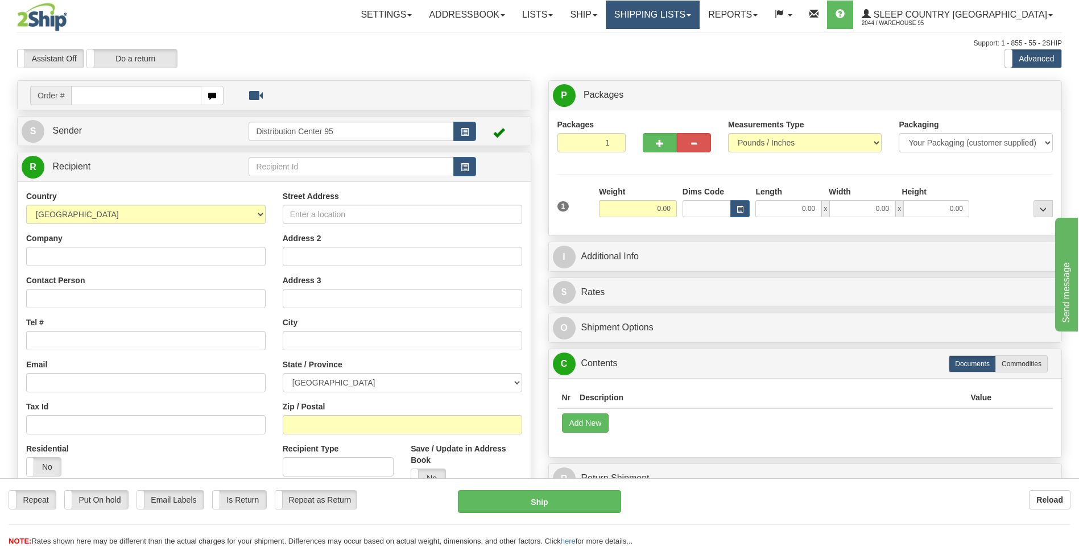
drag, startPoint x: 0, startPoint y: 0, endPoint x: 702, endPoint y: 18, distance: 702.1
click at [700, 18] on link "Shipping lists" at bounding box center [653, 15] width 94 height 28
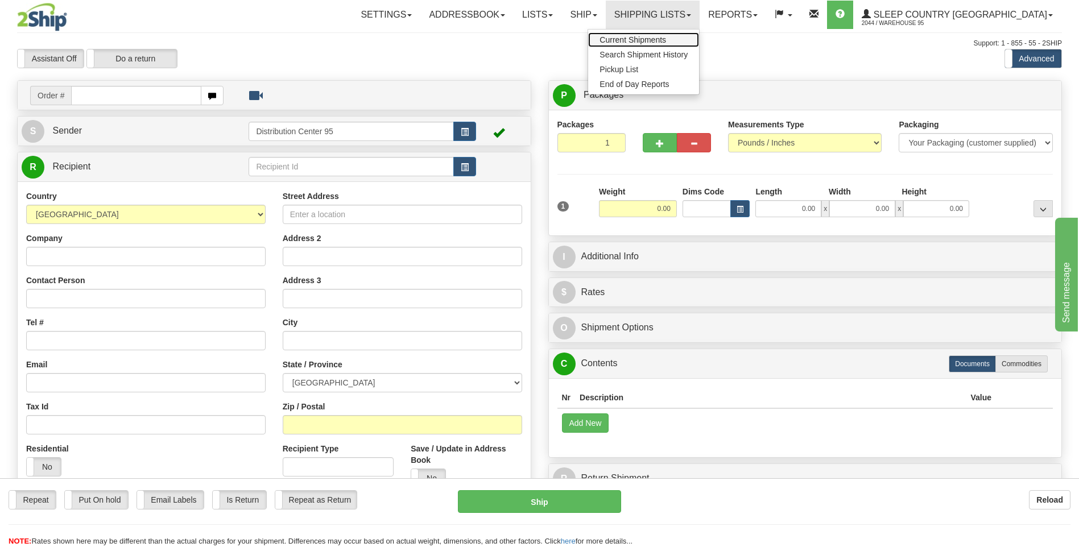
click at [666, 41] on span "Current Shipments" at bounding box center [632, 39] width 67 height 9
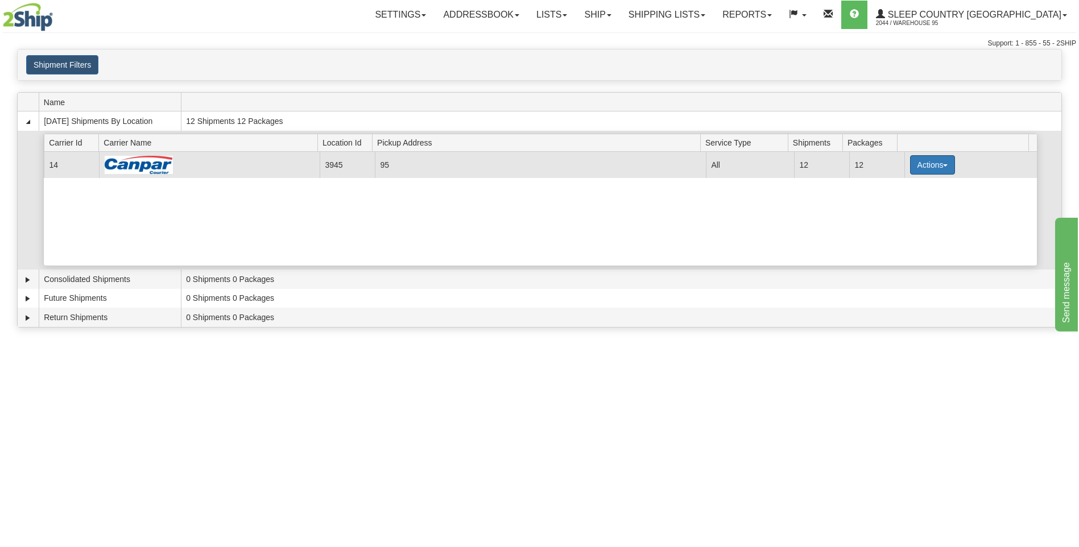
click at [942, 165] on button "Actions" at bounding box center [933, 164] width 46 height 19
click at [893, 200] on span "Close" at bounding box center [888, 201] width 26 height 8
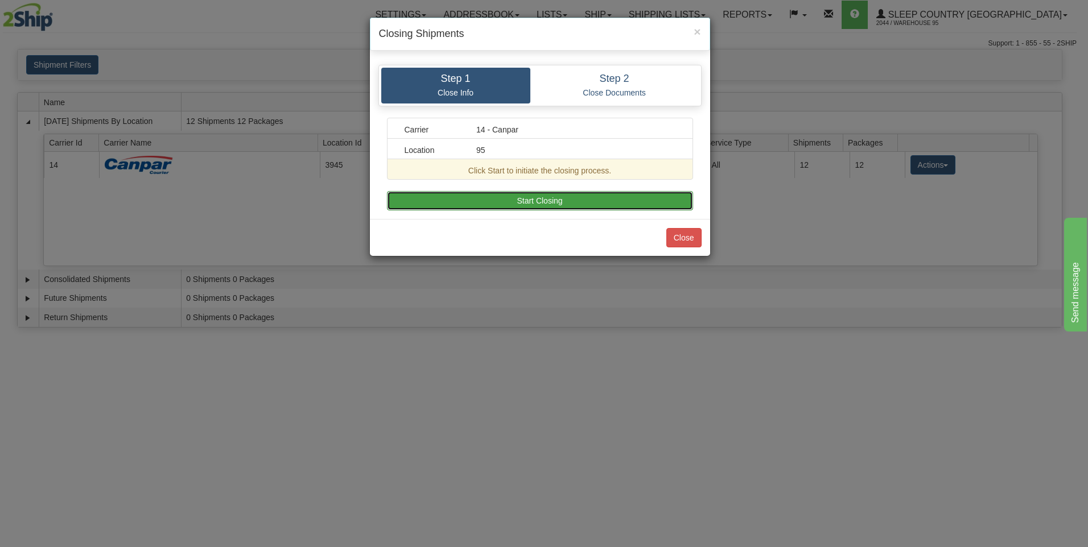
click at [524, 196] on button "Start Closing" at bounding box center [540, 200] width 306 height 19
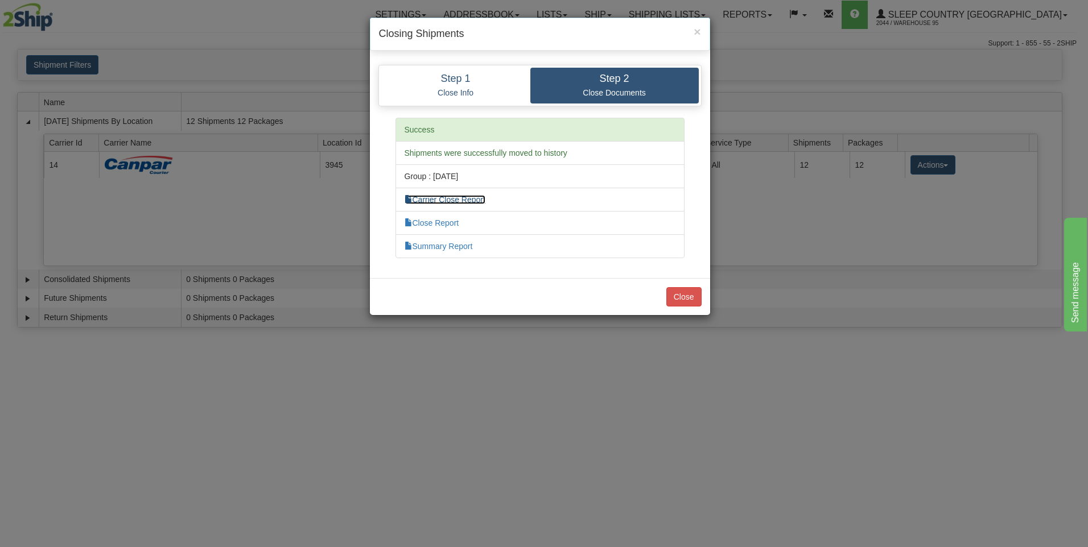
click at [459, 197] on link "Carrier Close Report" at bounding box center [444, 199] width 81 height 9
click at [455, 246] on link "Summary Report" at bounding box center [438, 246] width 68 height 9
click at [684, 301] on button "Close" at bounding box center [683, 296] width 35 height 19
